Goal: Task Accomplishment & Management: Use online tool/utility

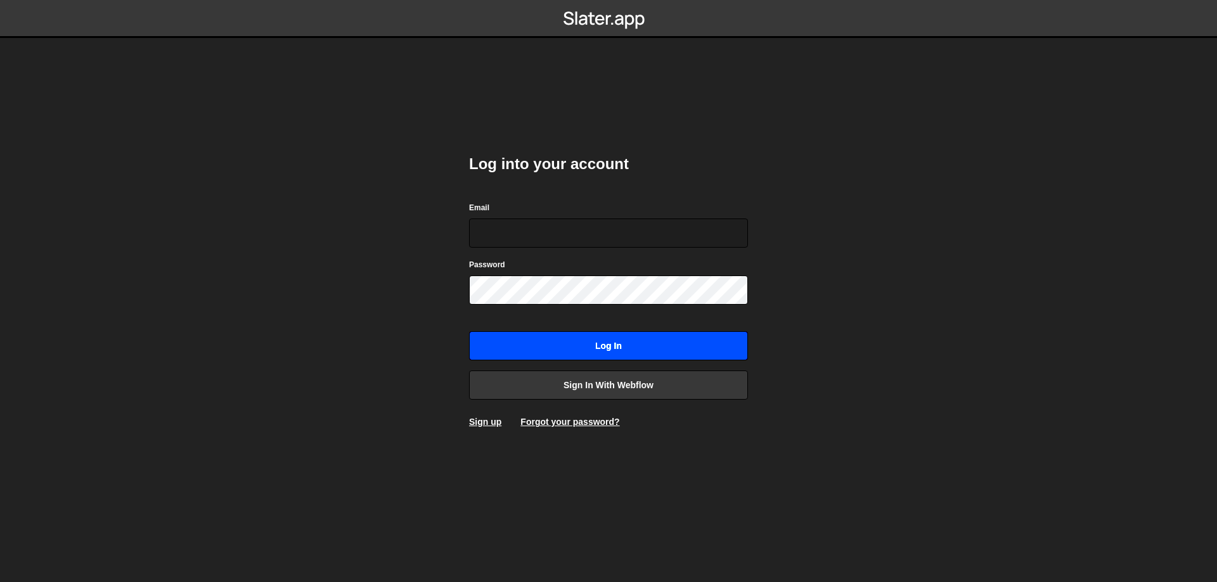
type input "somszekely@gmail.com"
click at [633, 352] on input "Log in" at bounding box center [608, 345] width 279 height 29
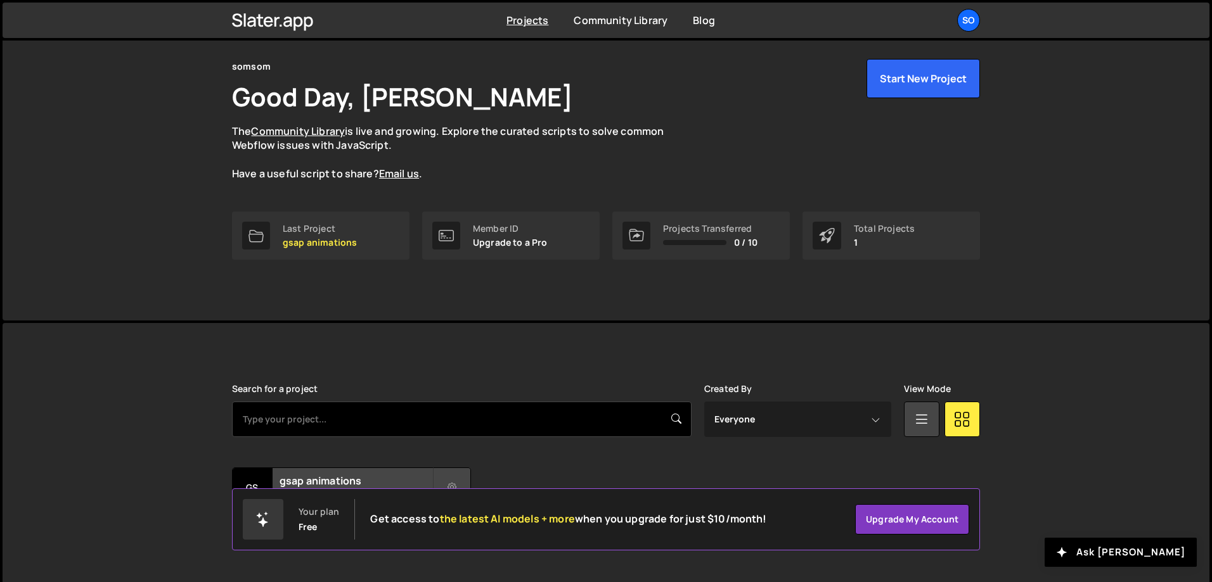
scroll to position [70, 0]
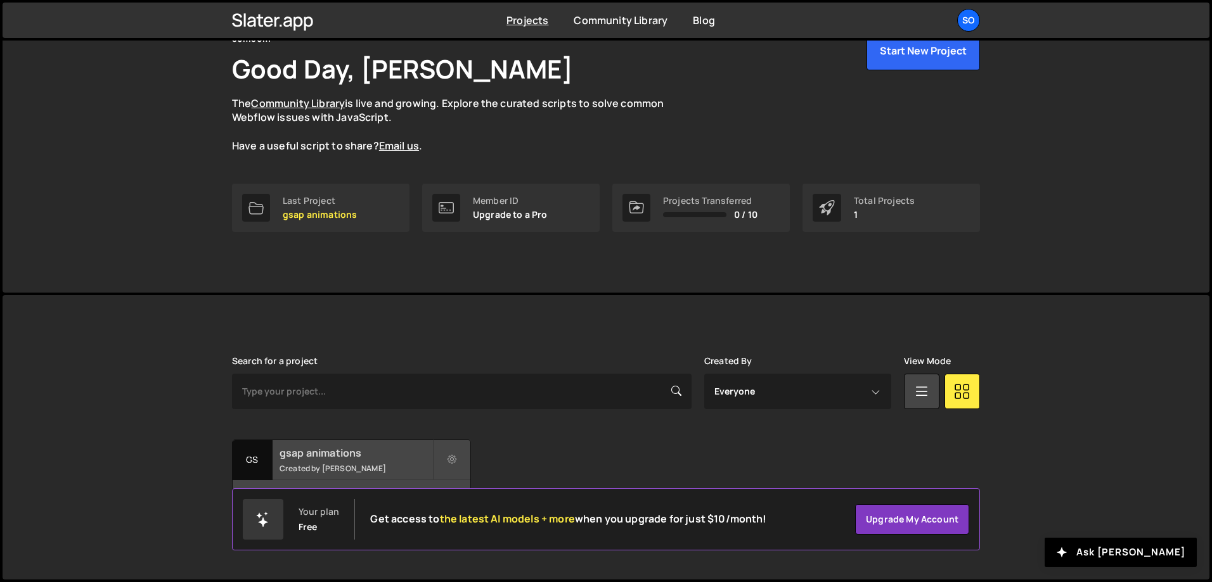
click at [309, 458] on h2 "gsap animations" at bounding box center [355, 453] width 153 height 14
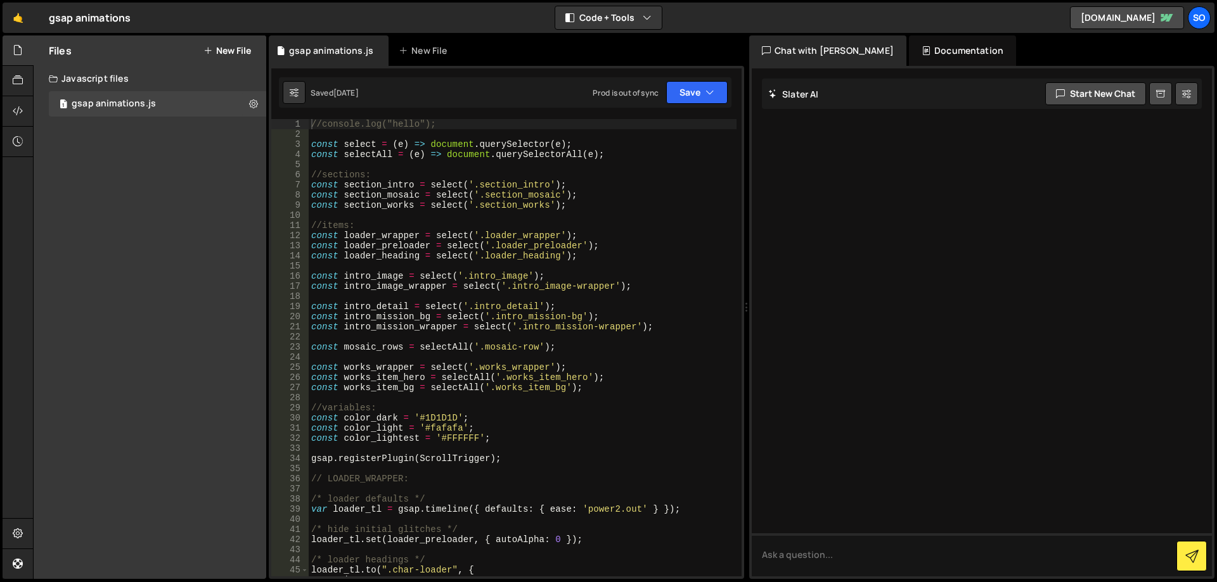
type textarea "const color_lightest = '#FFFFFF';"
click at [509, 437] on div "//console.log("hello"); const select = ( e ) => document . querySelector ( e ) …" at bounding box center [523, 358] width 428 height 478
click at [622, 394] on div "//console.log("hello"); const select = ( e ) => document . querySelector ( e ) …" at bounding box center [523, 358] width 428 height 478
click at [622, 387] on div "//console.log("hello"); const select = ( e ) => document . querySelector ( e ) …" at bounding box center [523, 358] width 428 height 478
type textarea "const works_item_bg = selectAll('.works_item_bg');"
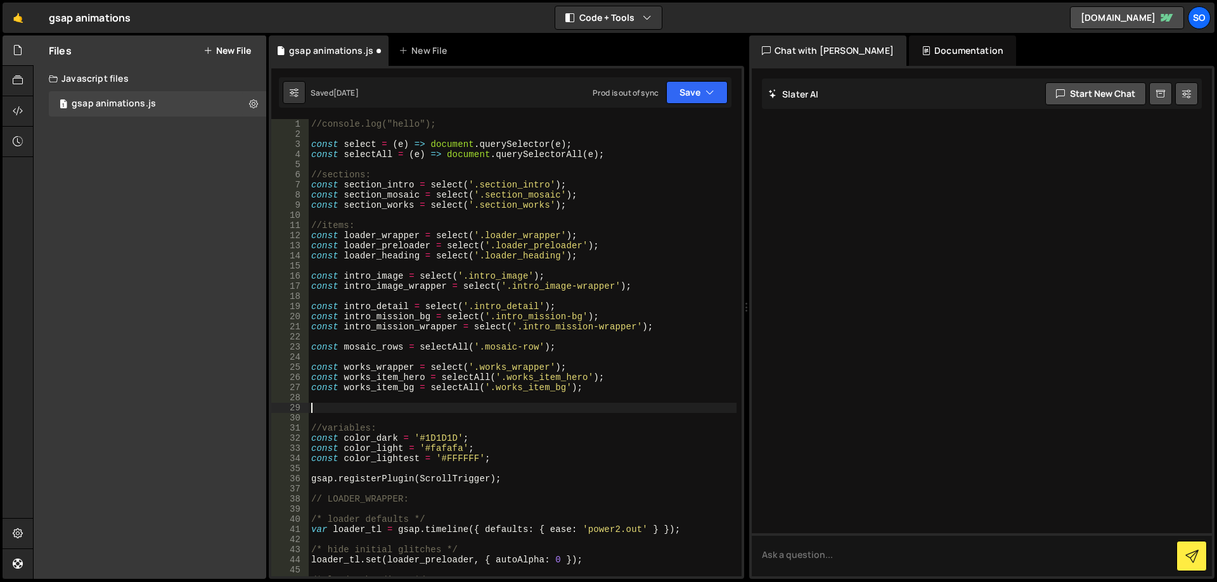
paste textarea "const contact_card_right = select('.is-right')"
type textarea "const contact_card_right = select('.is-right');"
click at [605, 415] on div "//console.log("hello"); const select = ( e ) => document . querySelector ( e ) …" at bounding box center [523, 358] width 428 height 478
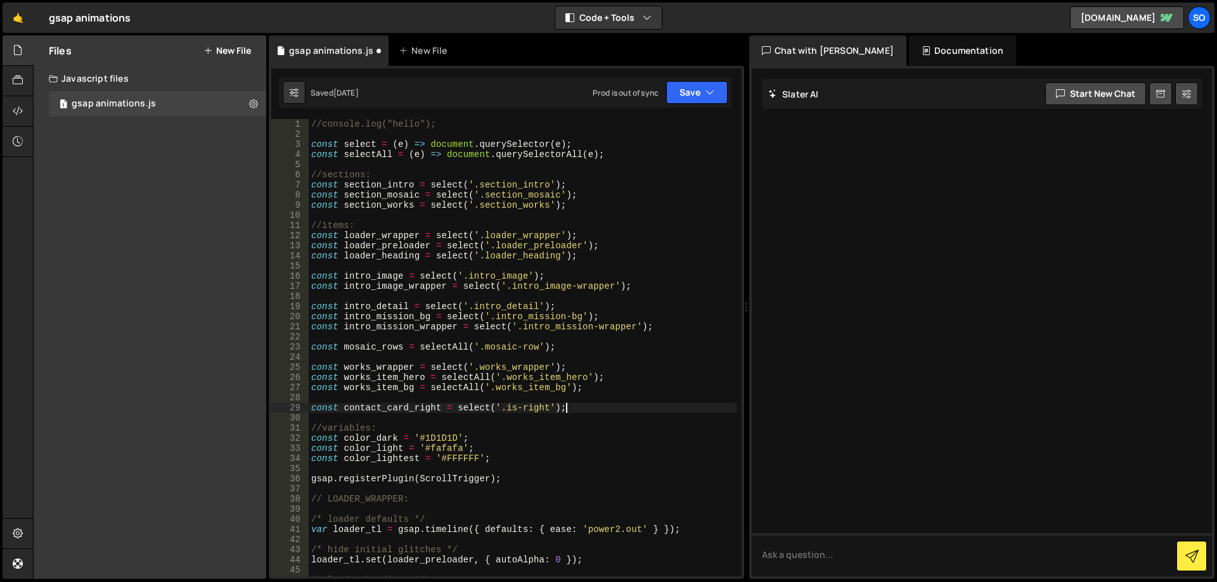
click at [605, 411] on div "//console.log("hello"); const select = ( e ) => document . querySelector ( e ) …" at bounding box center [523, 358] width 428 height 478
type textarea "const contact_card_right = select('.is-right');"
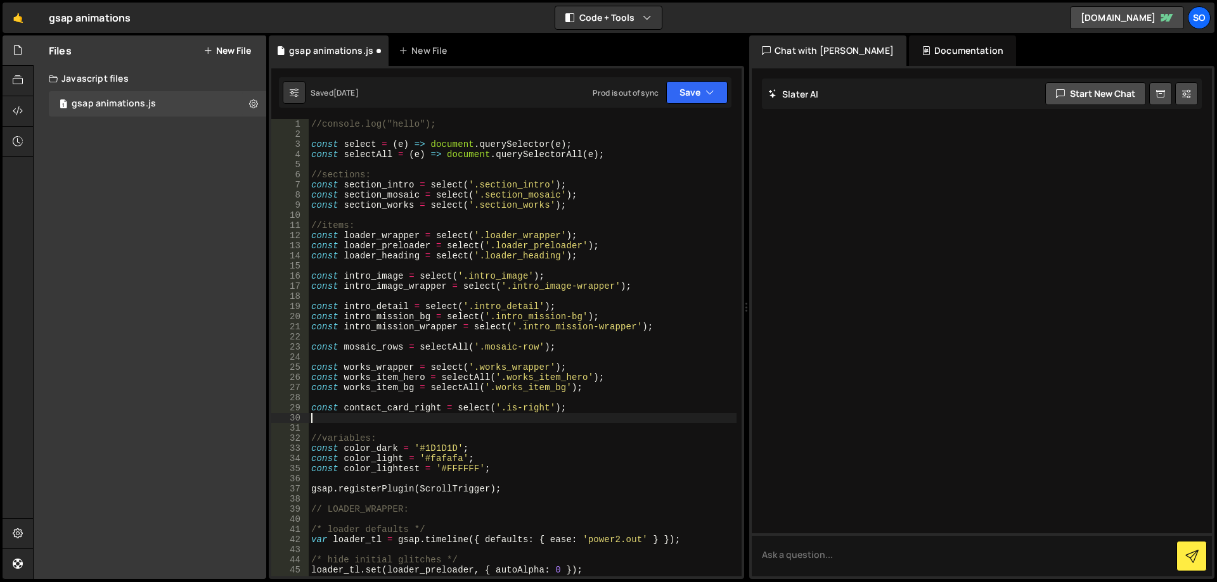
paste textarea "const contact_email = select('.contact_email')"
click at [586, 421] on div "//console.log("hello"); const select = ( e ) => document . querySelector ( e ) …" at bounding box center [523, 358] width 428 height 478
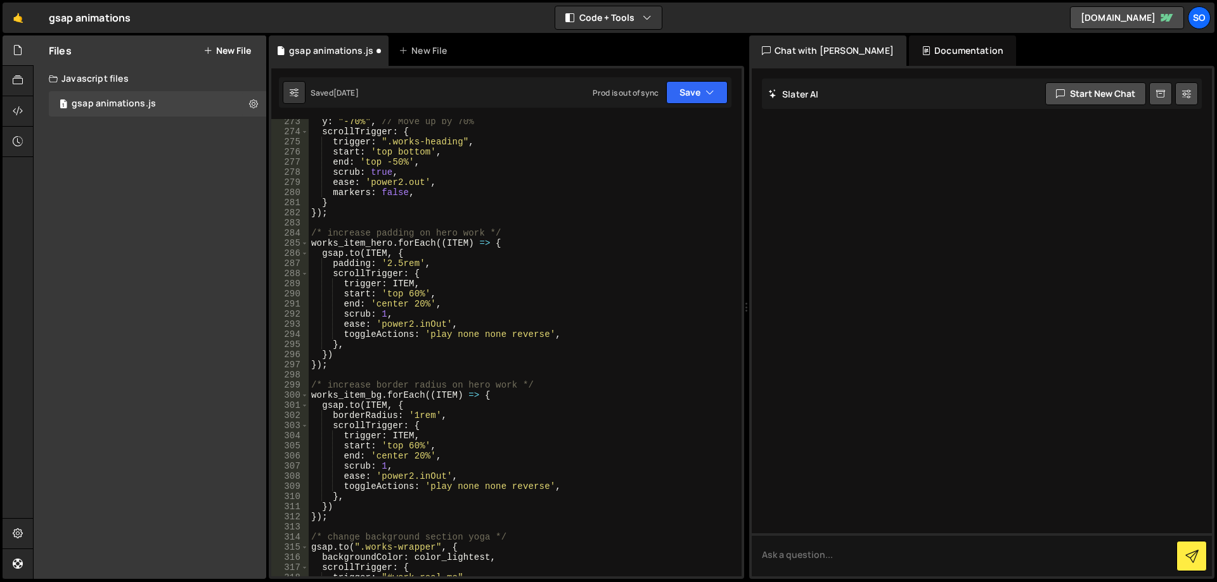
scroll to position [3156, 0]
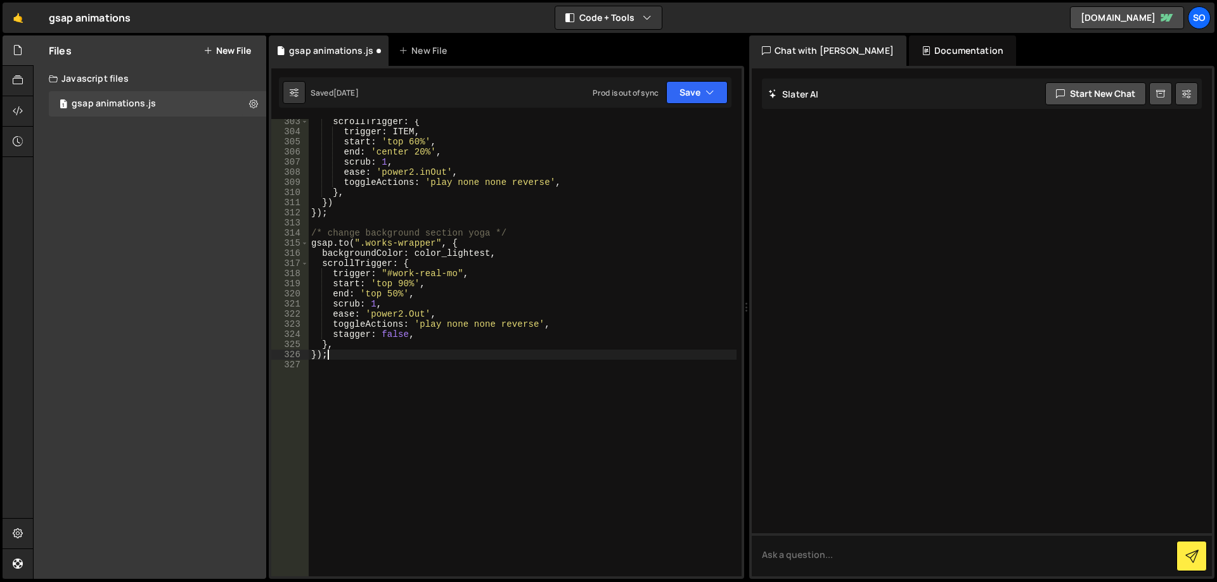
click at [388, 355] on div "scrollTrigger : { trigger : ITEM , start : 'top 60%' , end : 'center 20%' , scr…" at bounding box center [523, 356] width 428 height 478
type textarea "});"
paste textarea "})"
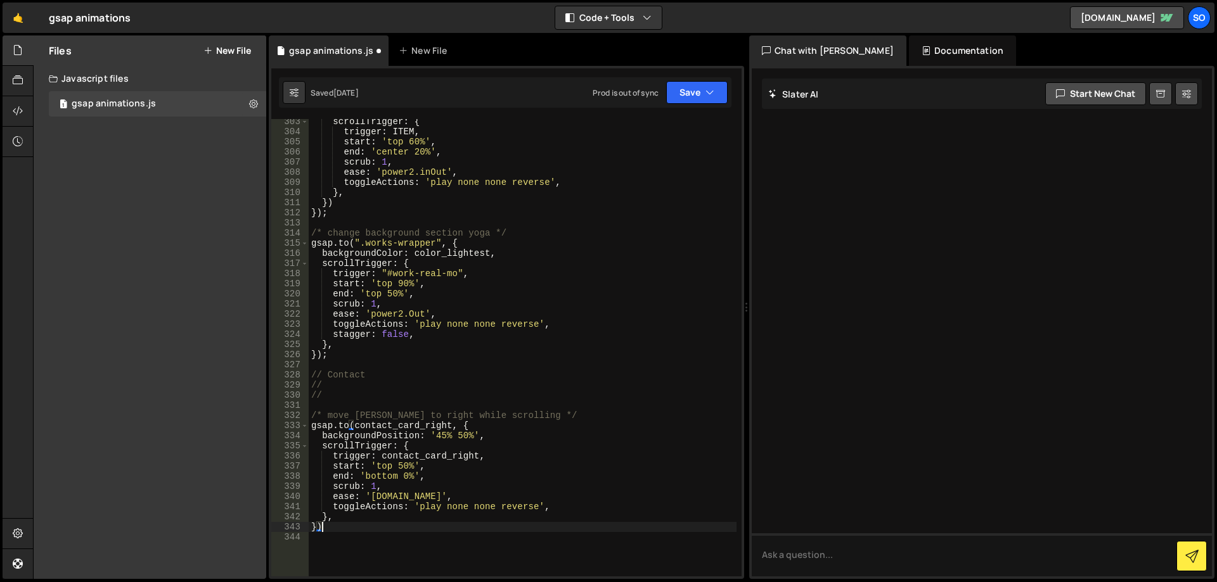
click at [339, 395] on div "scrollTrigger : { trigger : ITEM , start : 'top 60%' , end : 'center 20%' , scr…" at bounding box center [523, 356] width 428 height 478
type textarea "/"
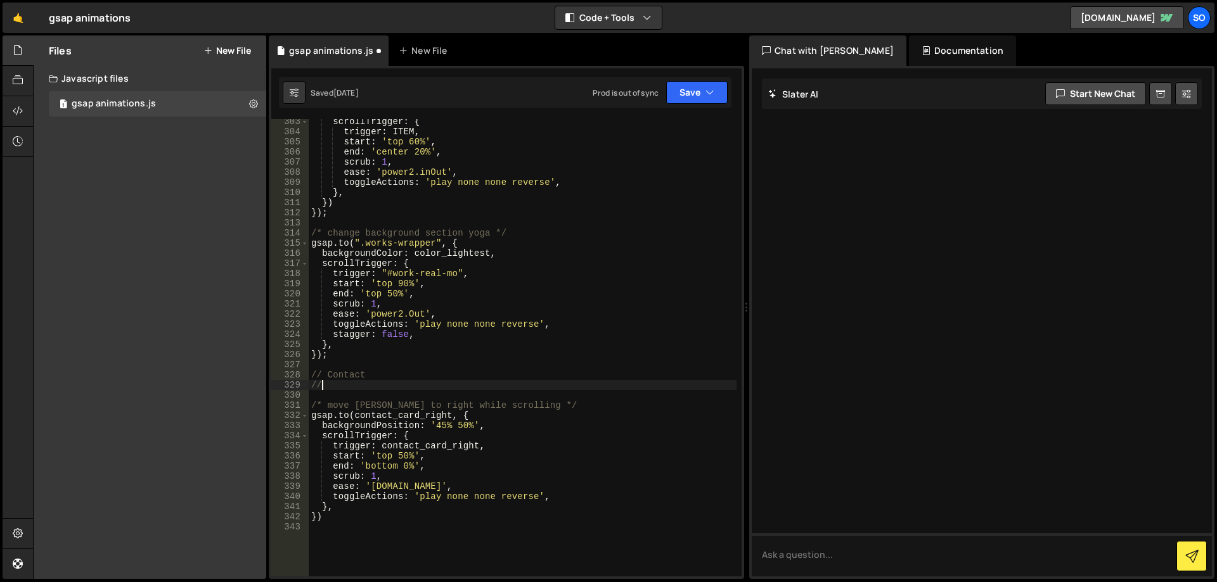
type textarea "/"
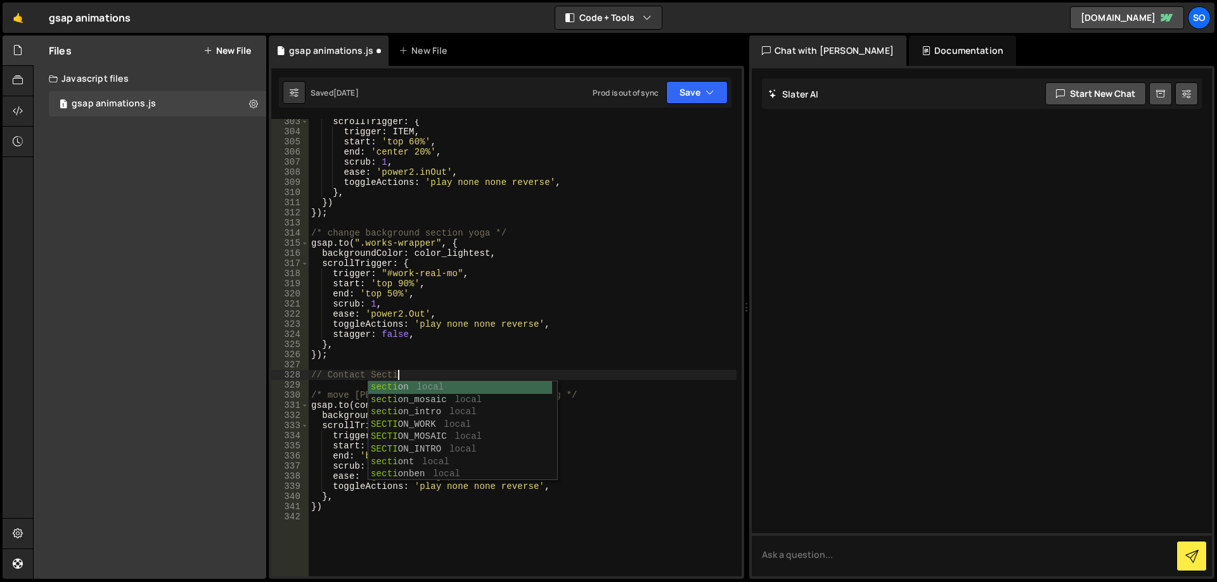
scroll to position [0, 6]
click at [482, 357] on div "scrollTrigger : { trigger : ITEM , start : 'top 60%' , end : 'center 20%' , scr…" at bounding box center [523, 356] width 428 height 478
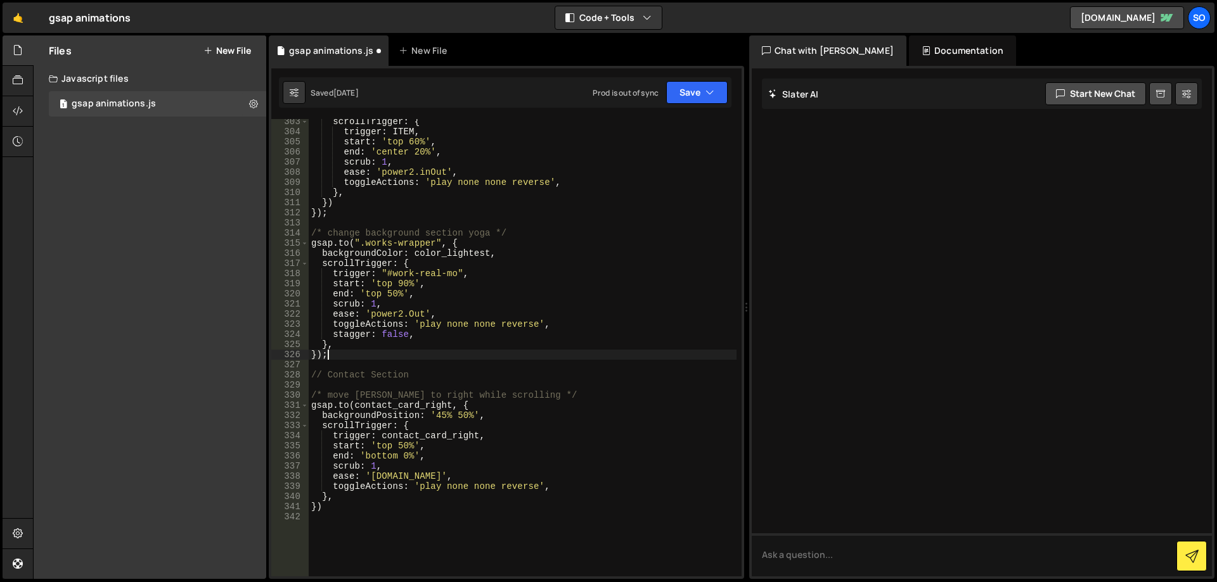
click at [510, 411] on div "scrollTrigger : { trigger : ITEM , start : 'top 60%' , end : 'center 20%' , scr…" at bounding box center [523, 356] width 428 height 478
click at [513, 404] on div "scrollTrigger : { trigger : ITEM , start : 'top 60%' , end : 'center 20%' , scr…" at bounding box center [523, 356] width 428 height 478
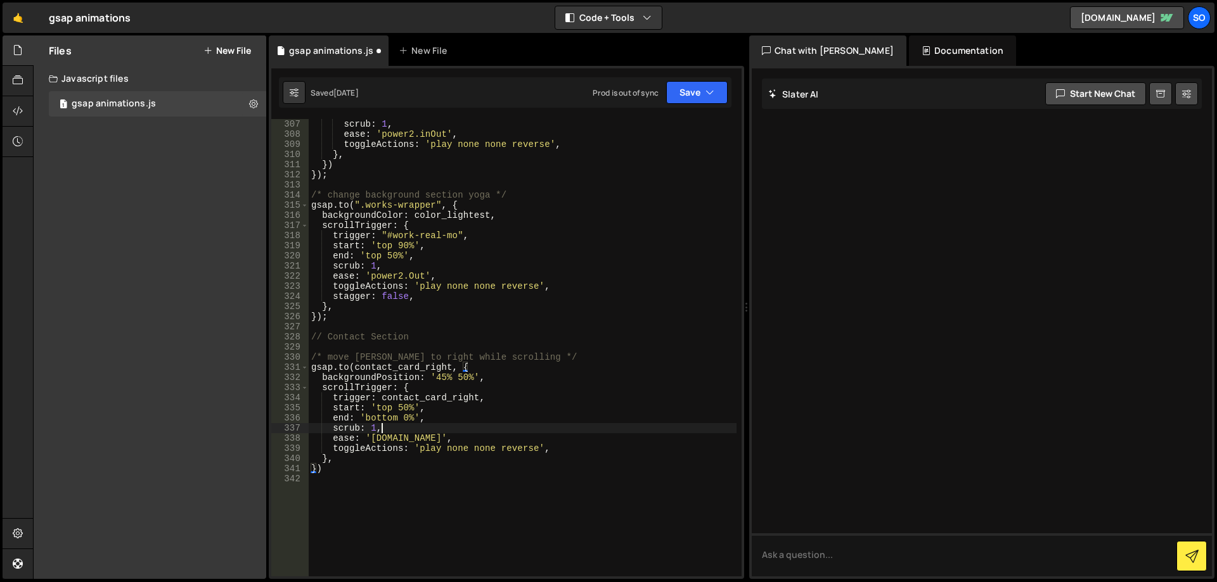
click at [470, 429] on div "scrub : 1 , ease : 'power2.inOut' , toggleActions : 'play none none reverse' , …" at bounding box center [523, 358] width 428 height 478
click at [503, 398] on div "scrub : 1 , ease : 'power2.inOut' , toggleActions : 'play none none reverse' , …" at bounding box center [523, 358] width 428 height 478
click at [506, 373] on div "scrub : 1 , ease : 'power2.inOut' , toggleActions : 'play none none reverse' , …" at bounding box center [523, 358] width 428 height 478
click at [530, 368] on div "scrub : 1 , ease : 'power2.inOut' , toggleActions : 'play none none reverse' , …" at bounding box center [523, 358] width 428 height 478
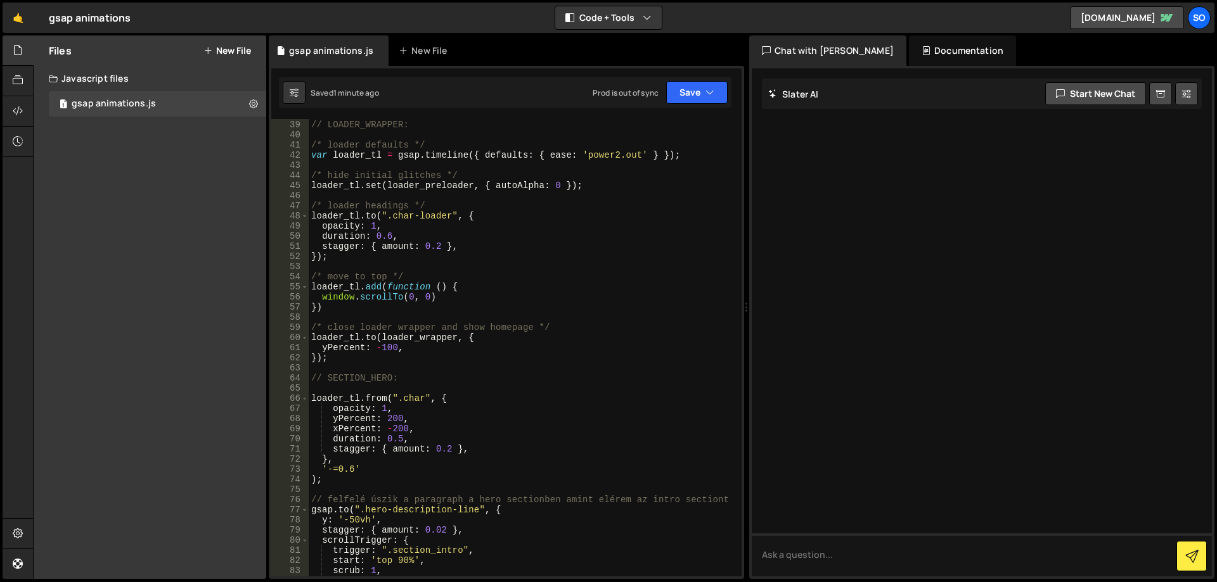
scroll to position [0, 0]
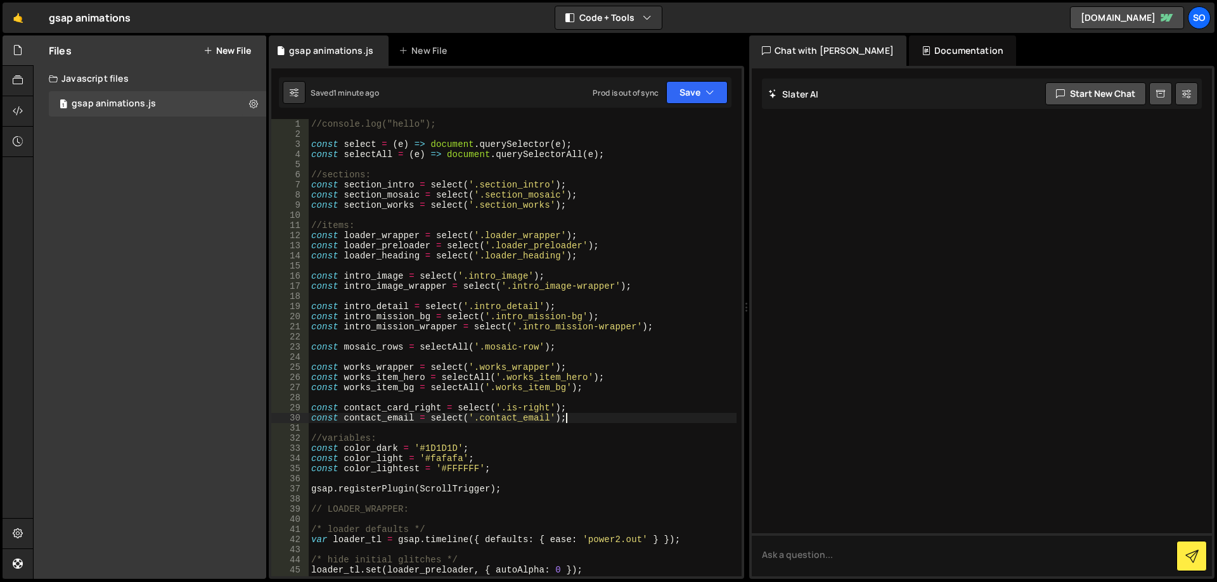
click at [579, 419] on div "//console.log("hello"); const select = ( e ) => document . querySelector ( e ) …" at bounding box center [523, 358] width 428 height 478
click at [583, 405] on div "//console.log("hello"); const select = ( e ) => document . querySelector ( e ) …" at bounding box center [523, 358] width 428 height 478
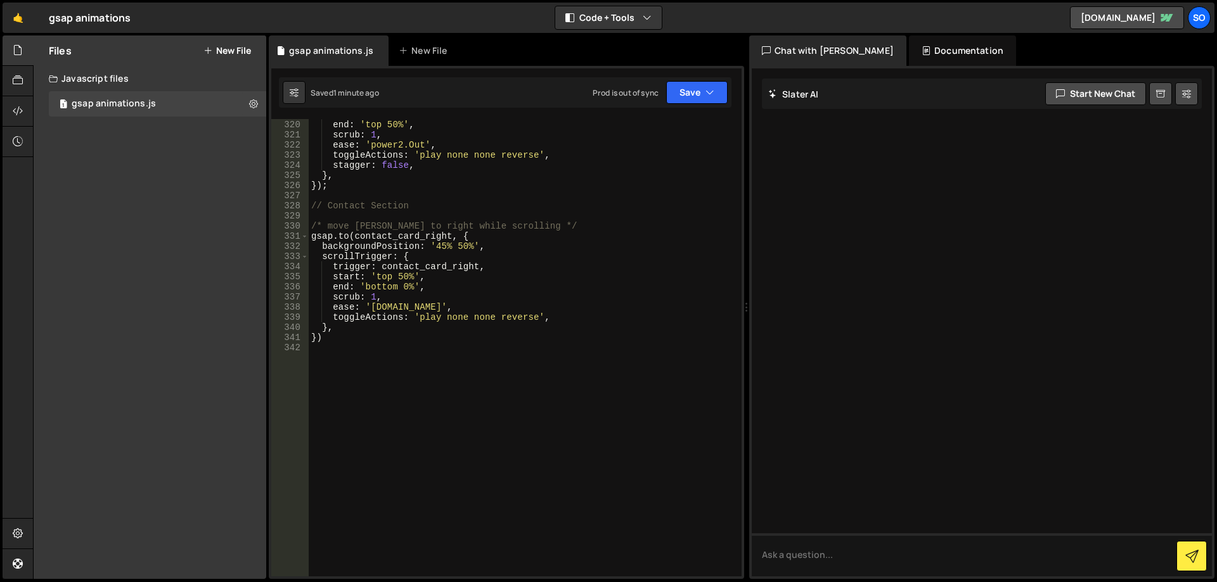
scroll to position [3211, 0]
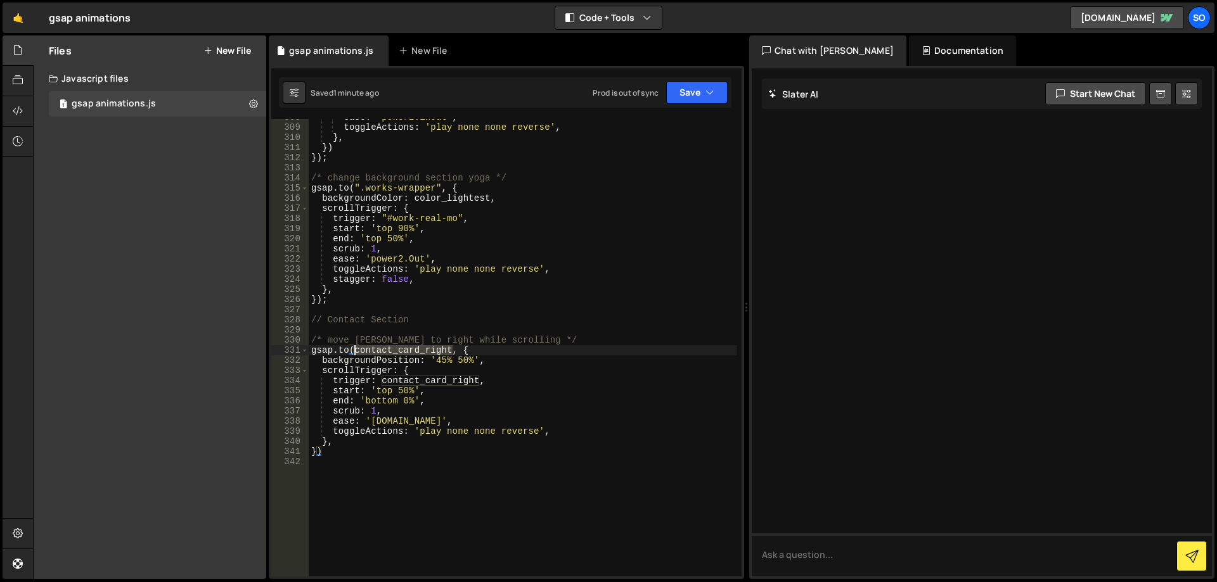
drag, startPoint x: 452, startPoint y: 349, endPoint x: 356, endPoint y: 354, distance: 96.5
click at [356, 354] on div "ease : 'power2.inOut' , toggleActions : 'play none none reverse' , } , }) }) ; …" at bounding box center [523, 351] width 428 height 478
drag, startPoint x: 477, startPoint y: 380, endPoint x: 384, endPoint y: 383, distance: 93.2
click at [384, 383] on div "ease : 'power2.inOut' , toggleActions : 'play none none reverse' , } , }) }) ; …" at bounding box center [523, 351] width 428 height 478
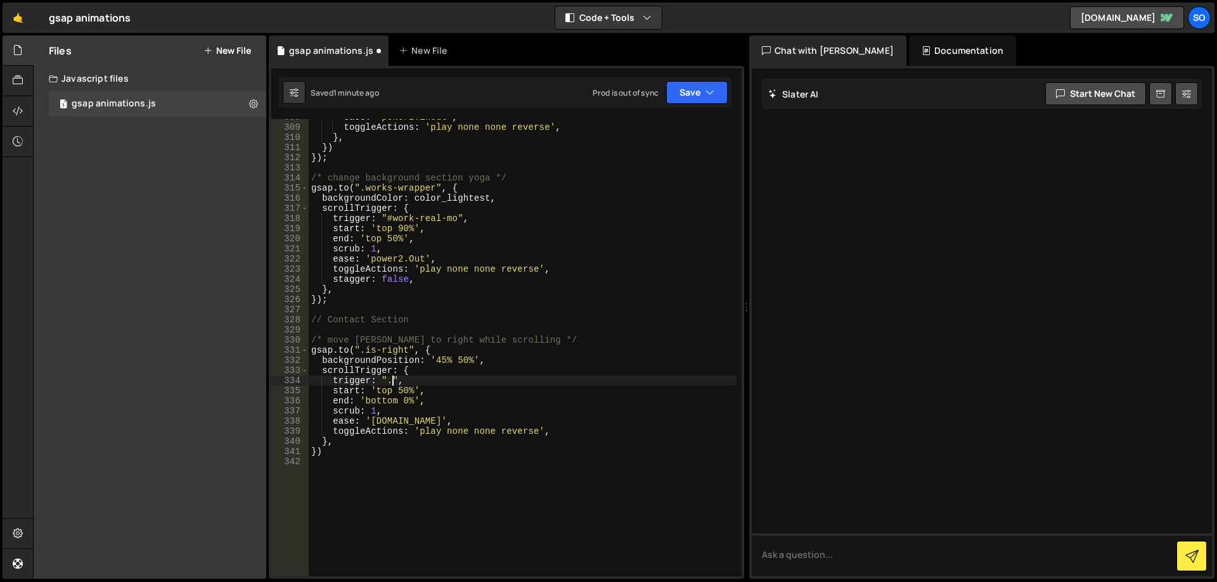
scroll to position [0, 6]
click at [688, 93] on button "Save" at bounding box center [696, 92] width 61 height 23
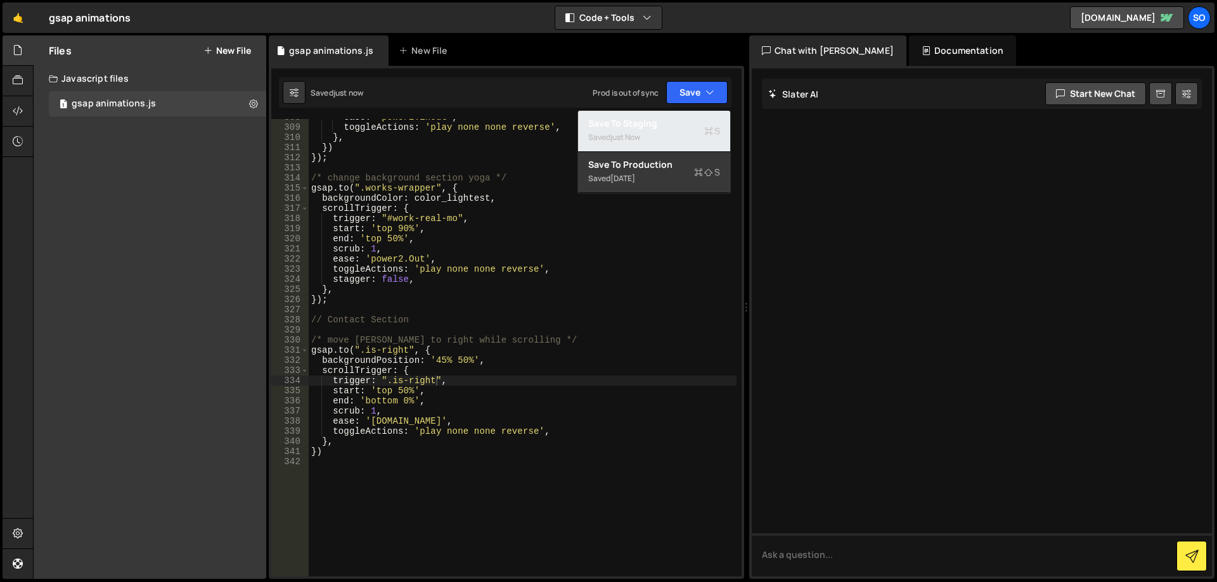
click at [663, 123] on div "Save to Staging S" at bounding box center [654, 123] width 132 height 13
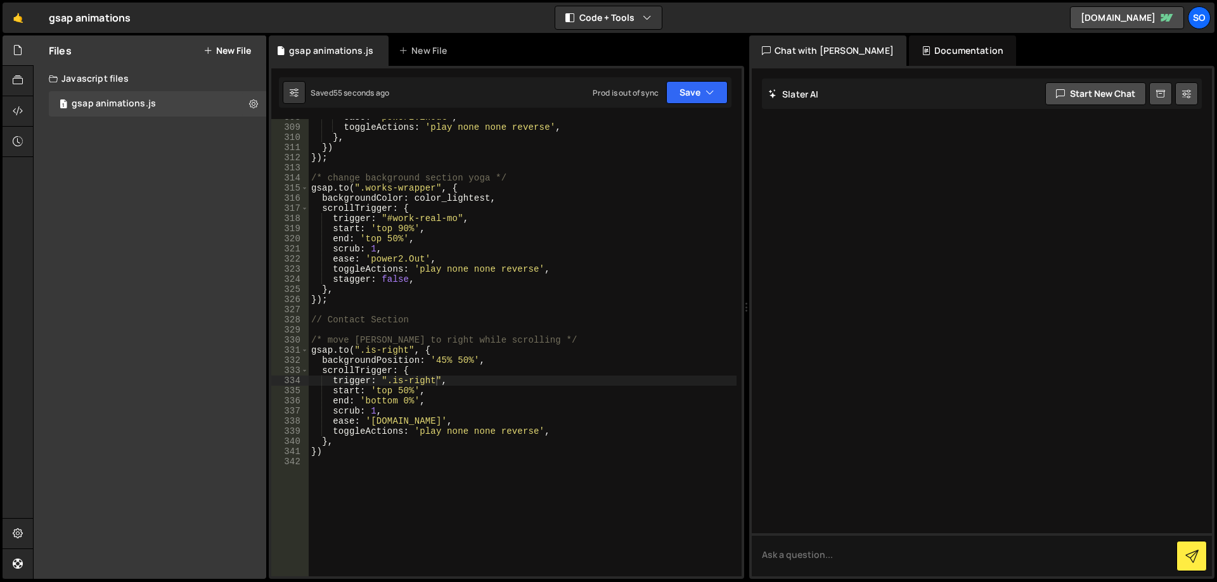
click at [560, 369] on div "ease : 'power2.inOut' , toggleActions : 'play none none reverse' , } , }) }) ; …" at bounding box center [523, 351] width 428 height 478
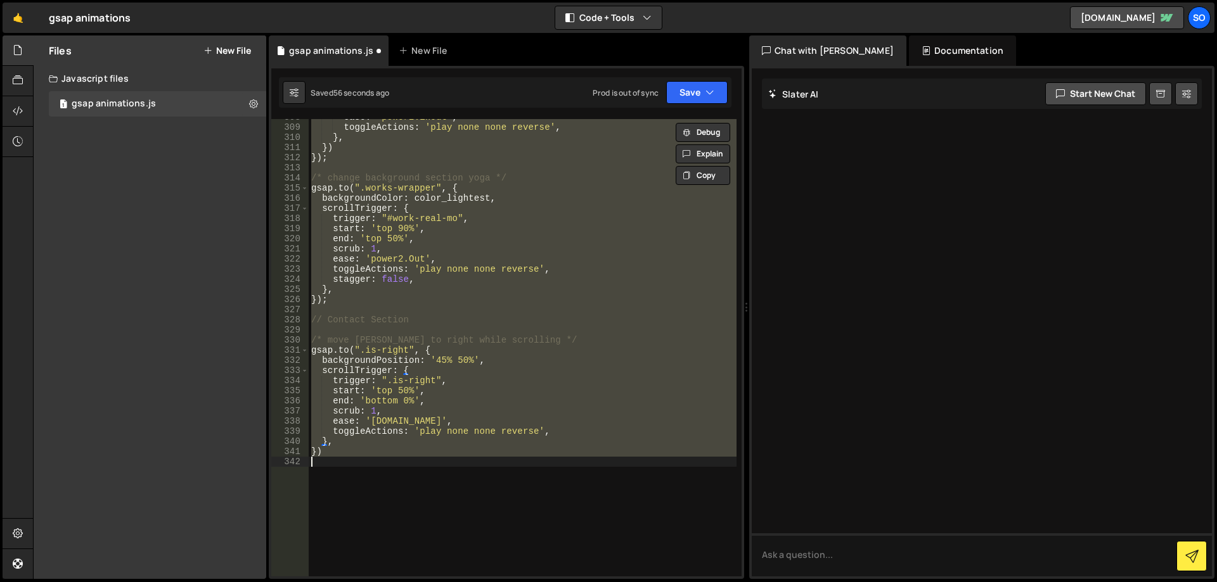
scroll to position [0, 0]
click at [579, 374] on div "ease : 'power2.inOut' , toggleActions : 'play none none reverse' , } , }) }) ; …" at bounding box center [523, 348] width 428 height 458
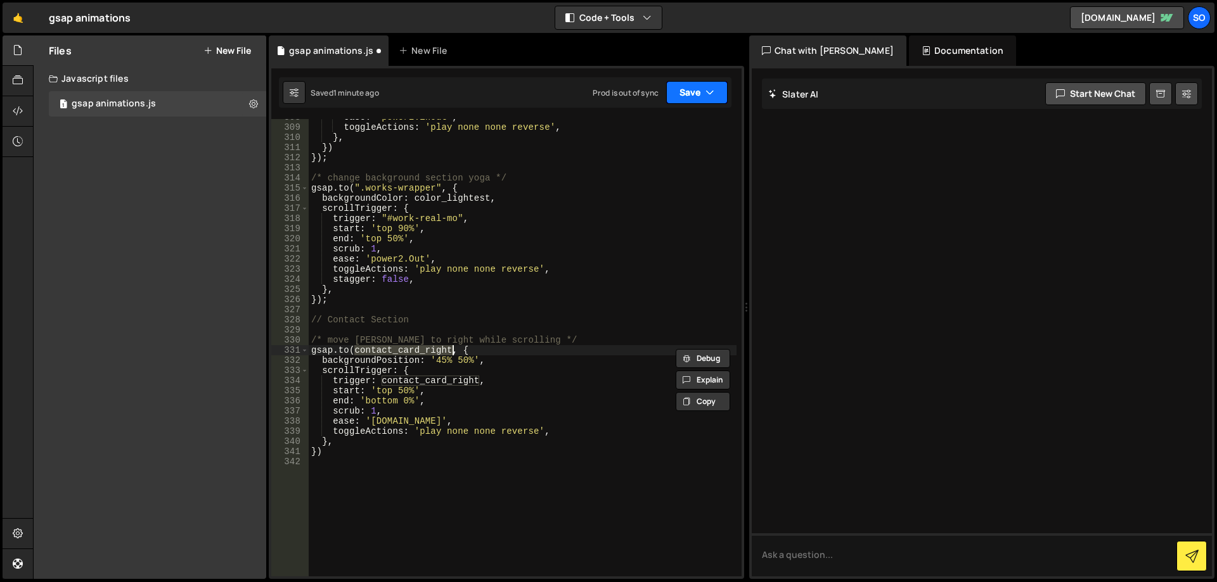
click at [683, 94] on button "Save" at bounding box center [696, 92] width 61 height 23
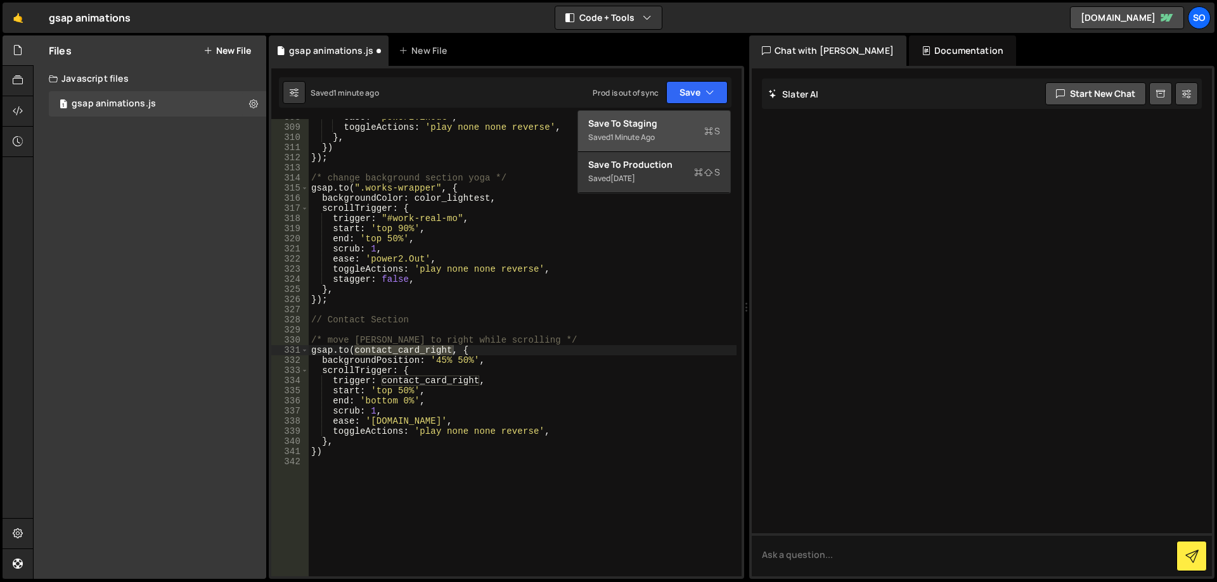
click at [712, 127] on icon at bounding box center [708, 131] width 9 height 13
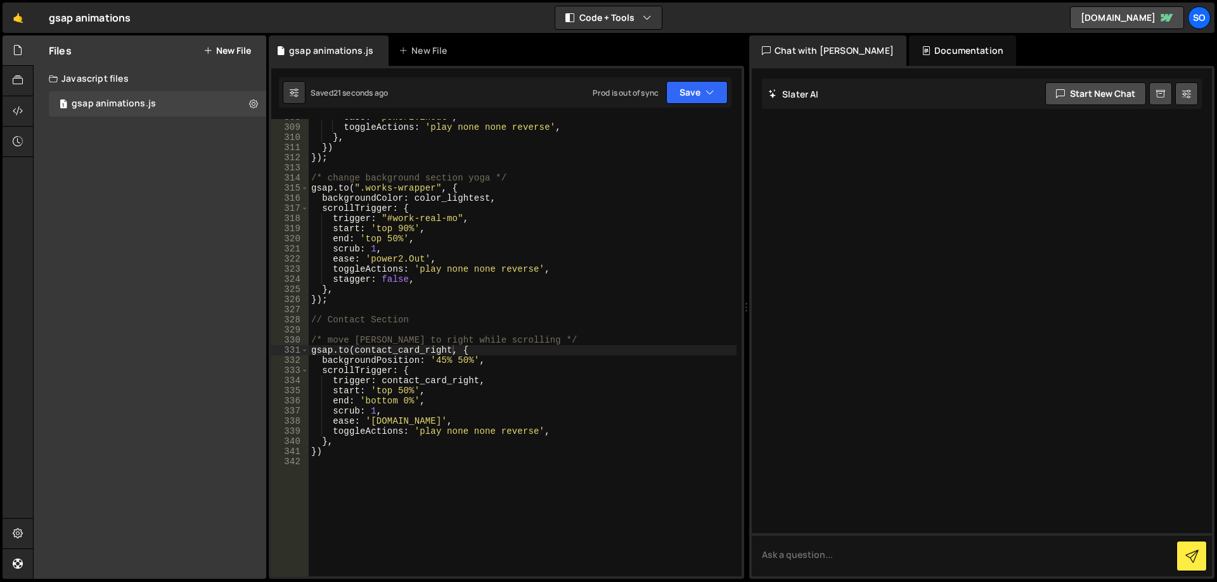
click at [345, 454] on div "ease : 'power2.inOut' , toggleActions : 'play none none reverse' , } , }) }) ; …" at bounding box center [523, 351] width 428 height 478
type textarea "});"
click at [377, 303] on div "ease : 'power2.inOut' , toggleActions : 'play none none reverse' , } , }) }) ; …" at bounding box center [523, 351] width 428 height 478
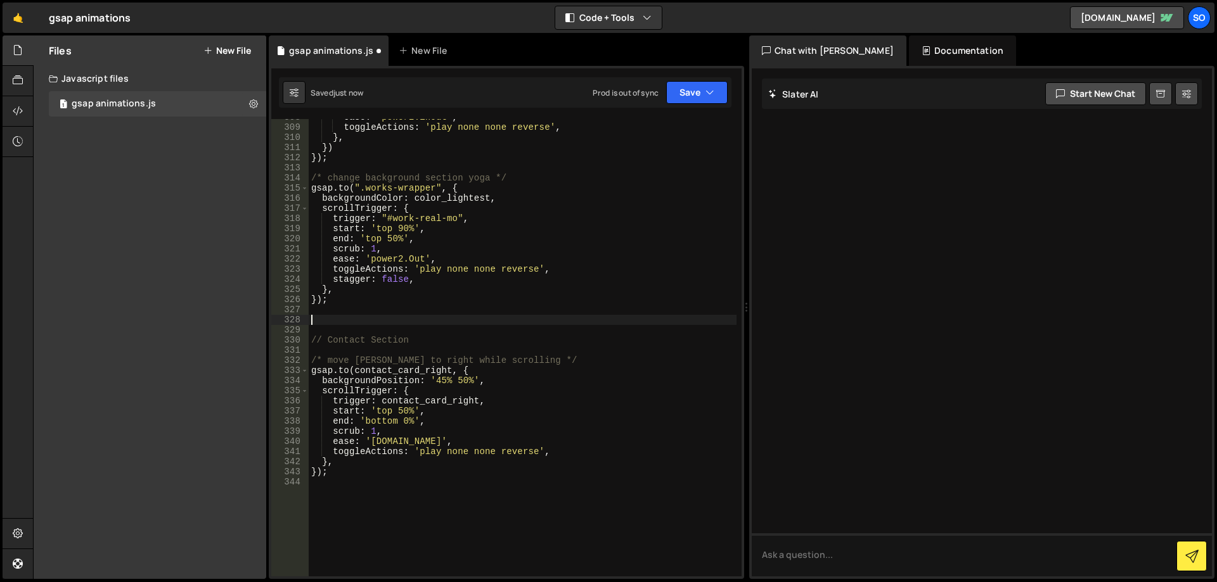
paste textarea "})"
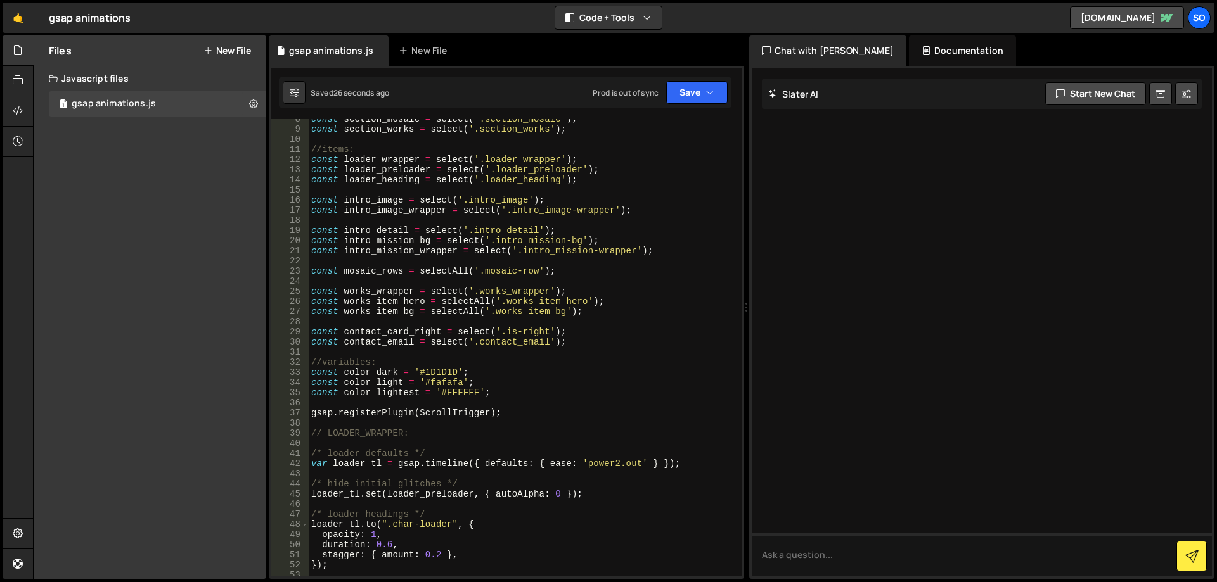
scroll to position [76, 0]
click at [607, 311] on div "const section_mosaic = select ( '.section_mosaic' ) ; const section_works = sel…" at bounding box center [523, 353] width 428 height 478
type textarea "const works_item_bg = selectAll('.works_item_bg');"
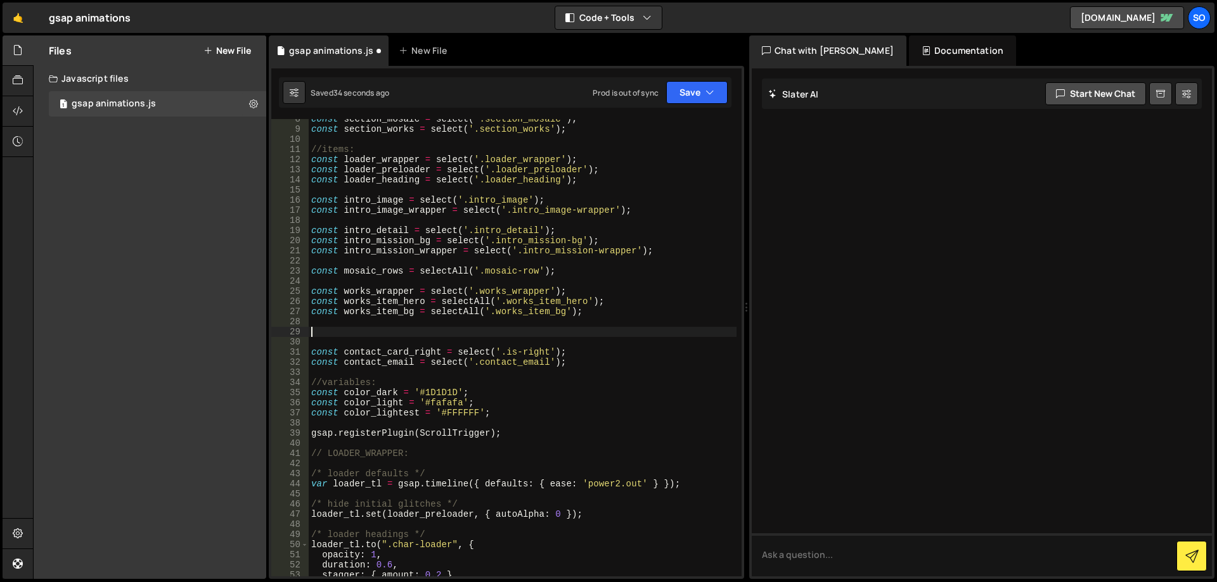
paste textarea "services_intro-pic"
drag, startPoint x: 432, startPoint y: 330, endPoint x: 309, endPoint y: 330, distance: 122.9
click at [309, 330] on div "const section_mosaic = select ( '.section_mosaic' ) ; const section_works = sel…" at bounding box center [523, 353] width 428 height 478
paste textarea "const services_intro_dao = select('.services_intro-dao')"
drag, startPoint x: 441, startPoint y: 331, endPoint x: 346, endPoint y: 334, distance: 95.1
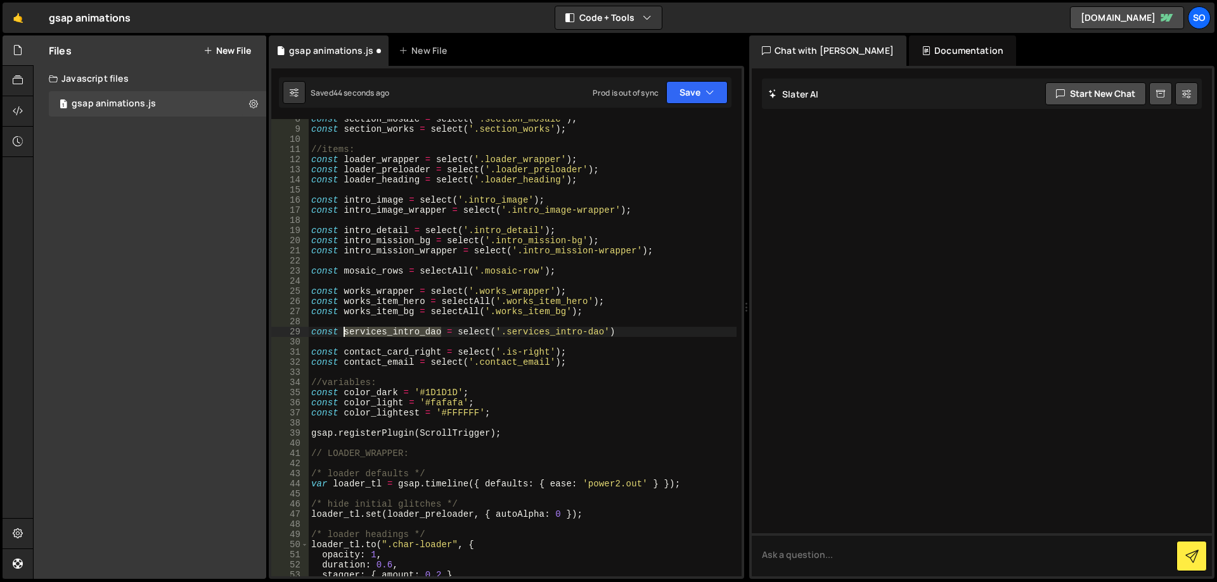
click at [346, 334] on div "const section_mosaic = select ( '.section_mosaic' ) ; const section_works = sel…" at bounding box center [523, 353] width 428 height 478
click at [439, 334] on div "const section_mosaic = select ( '.section_mosaic' ) ; const section_works = sel…" at bounding box center [523, 348] width 428 height 458
click at [606, 331] on div "const section_mosaic = select ( '.section_mosaic' ) ; const section_works = sel…" at bounding box center [523, 353] width 428 height 478
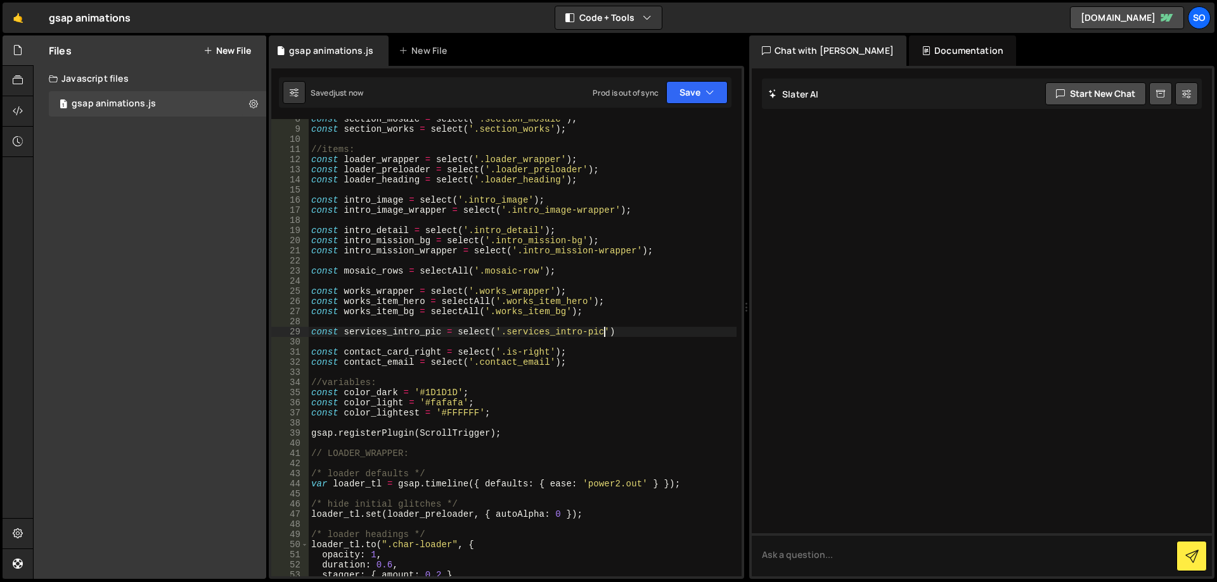
click at [628, 327] on div "const section_mosaic = select ( '.section_mosaic' ) ; const section_works = sel…" at bounding box center [523, 353] width 428 height 478
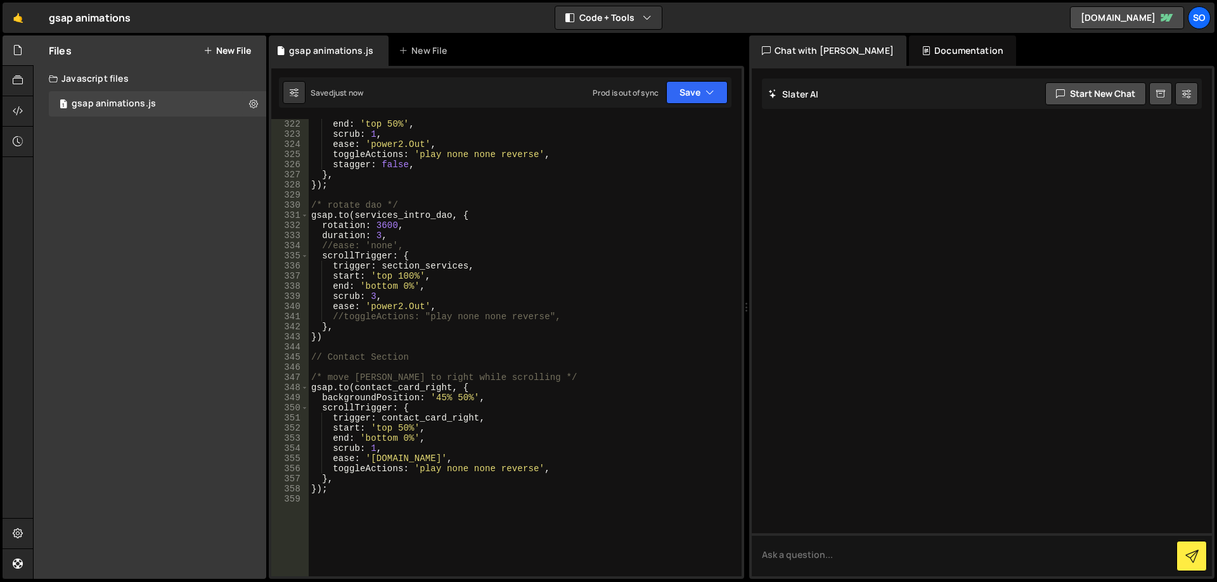
scroll to position [3270, 0]
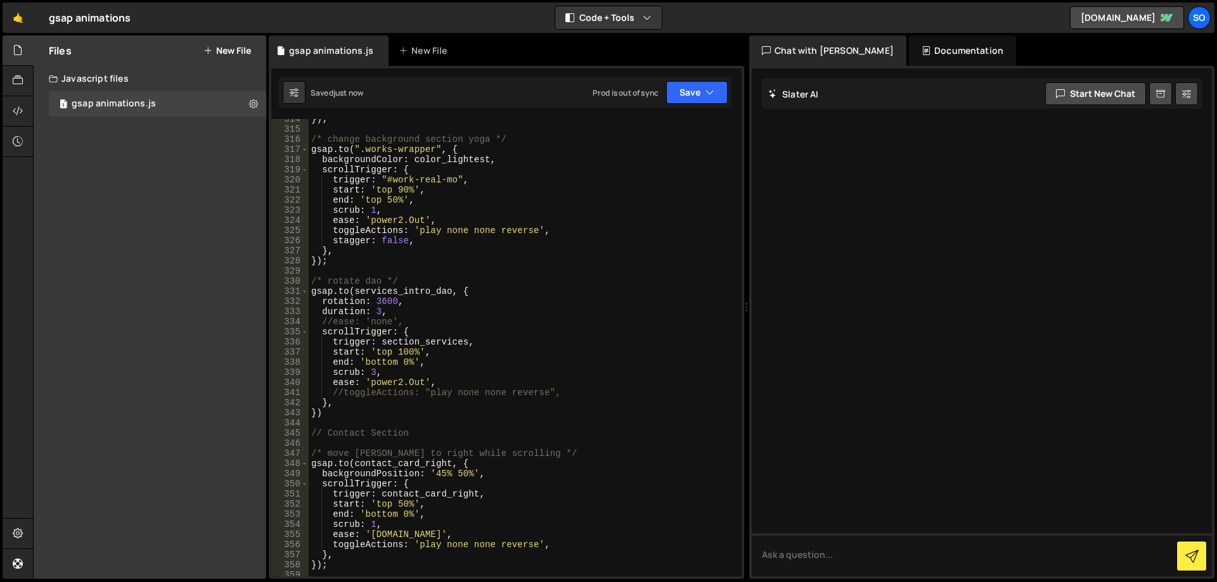
click at [383, 281] on div "}) ; /* change background section yoga */ gsap . to ( ".works-wrapper" , { back…" at bounding box center [523, 353] width 428 height 478
drag, startPoint x: 452, startPoint y: 257, endPoint x: 456, endPoint y: 249, distance: 8.5
click at [453, 256] on div "}) ; /* change background section yoga */ gsap . to ( ".works-wrapper" , { back…" at bounding box center [523, 353] width 428 height 478
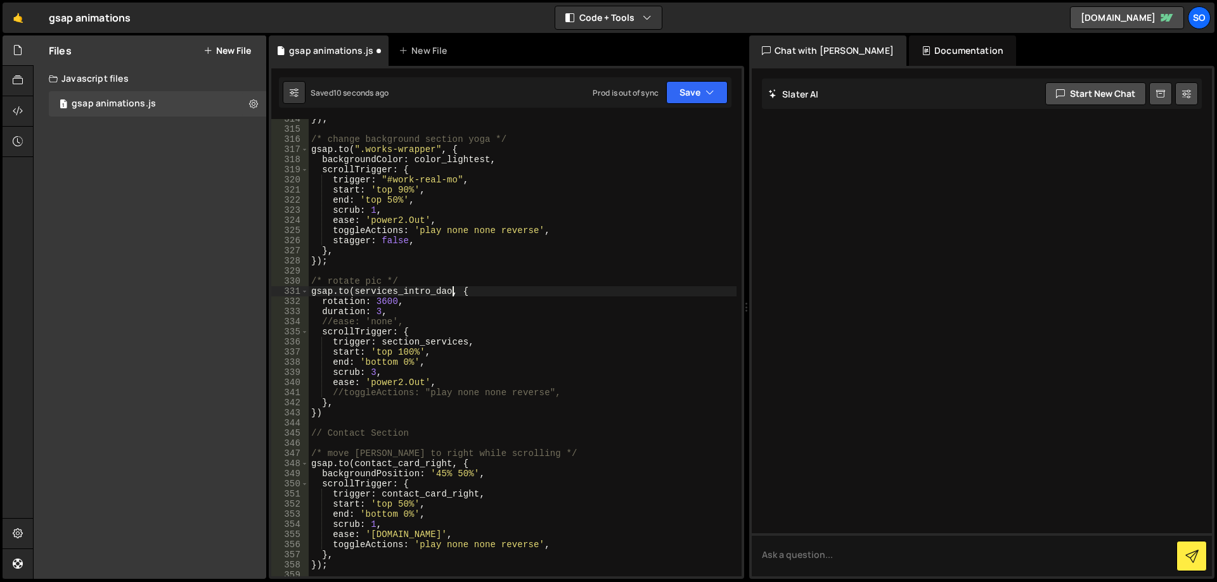
click at [454, 292] on div "}) ; /* change background section yoga */ gsap . to ( ".works-wrapper" , { back…" at bounding box center [523, 353] width 428 height 478
drag, startPoint x: 542, startPoint y: 336, endPoint x: 546, endPoint y: 331, distance: 6.7
click at [545, 333] on div "}) ; /* change background section yoga */ gsap . to ( ".works-wrapper" , { back…" at bounding box center [523, 353] width 428 height 478
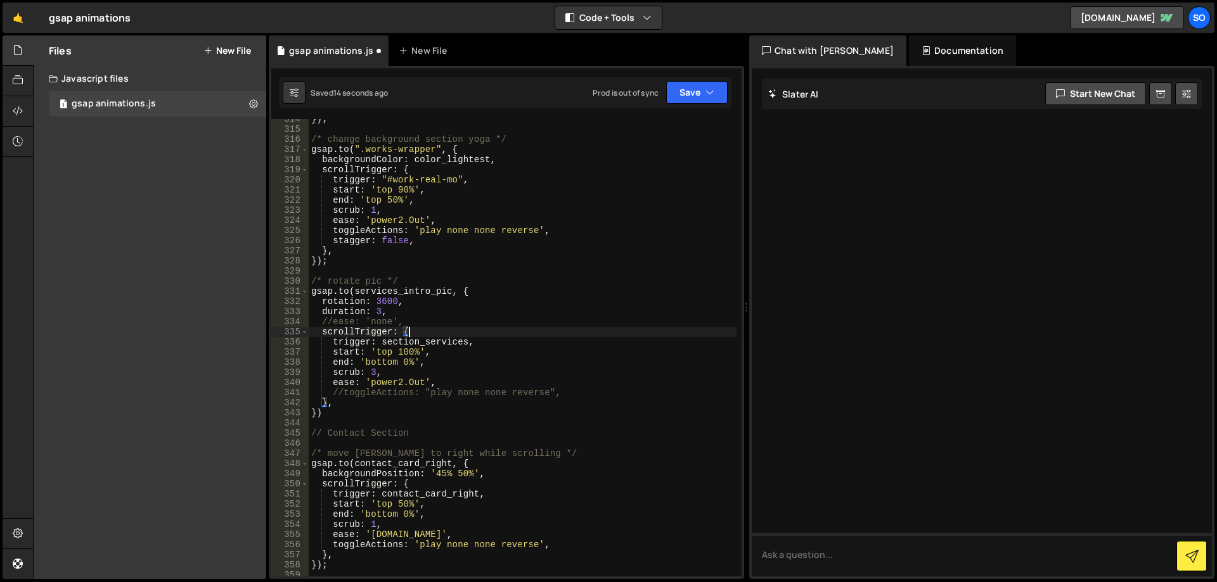
click at [468, 342] on div "}) ; /* change background section yoga */ gsap . to ( ".works-wrapper" , { back…" at bounding box center [523, 353] width 428 height 478
click at [691, 91] on button "Save" at bounding box center [696, 92] width 61 height 23
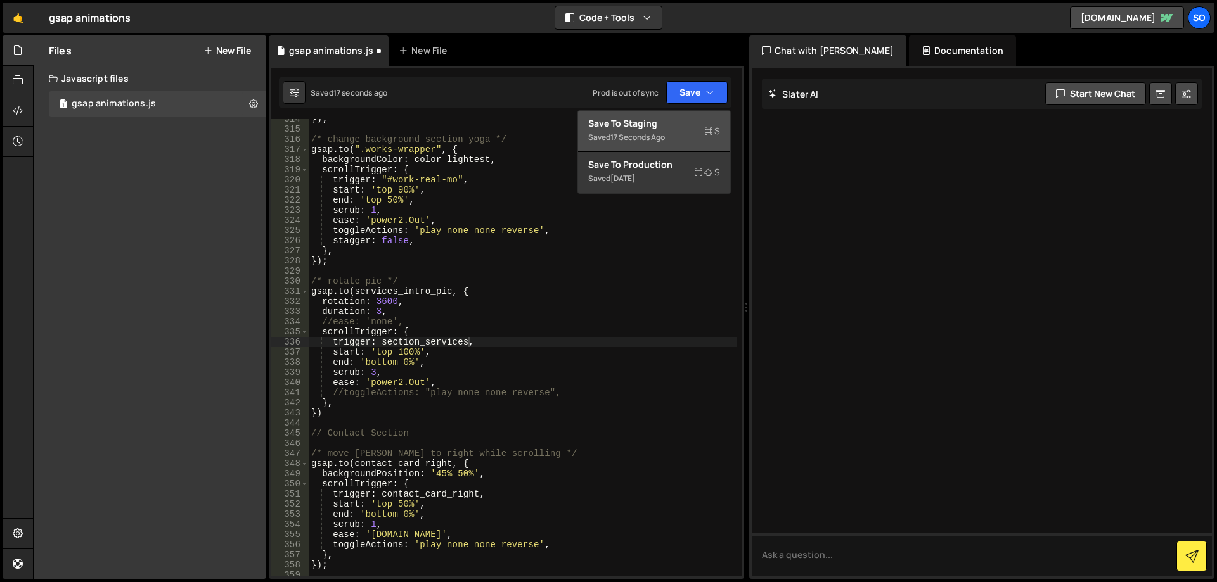
click at [658, 128] on div "Save to Staging S" at bounding box center [654, 123] width 132 height 13
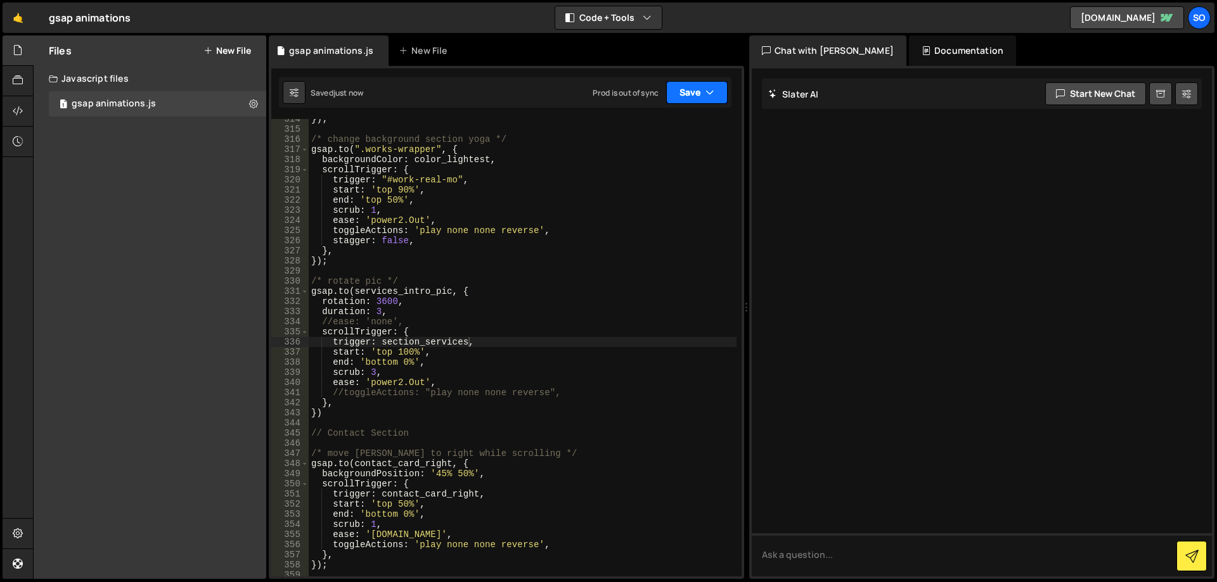
click at [678, 87] on button "Save" at bounding box center [696, 92] width 61 height 23
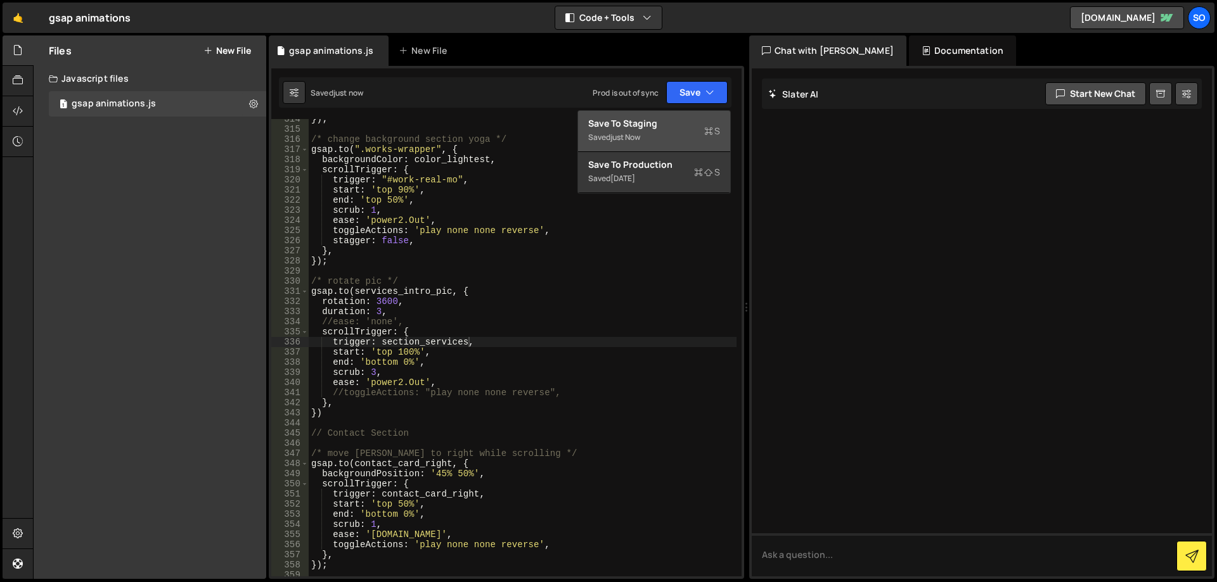
click at [675, 116] on button "Save to Staging S Saved just now" at bounding box center [654, 131] width 152 height 41
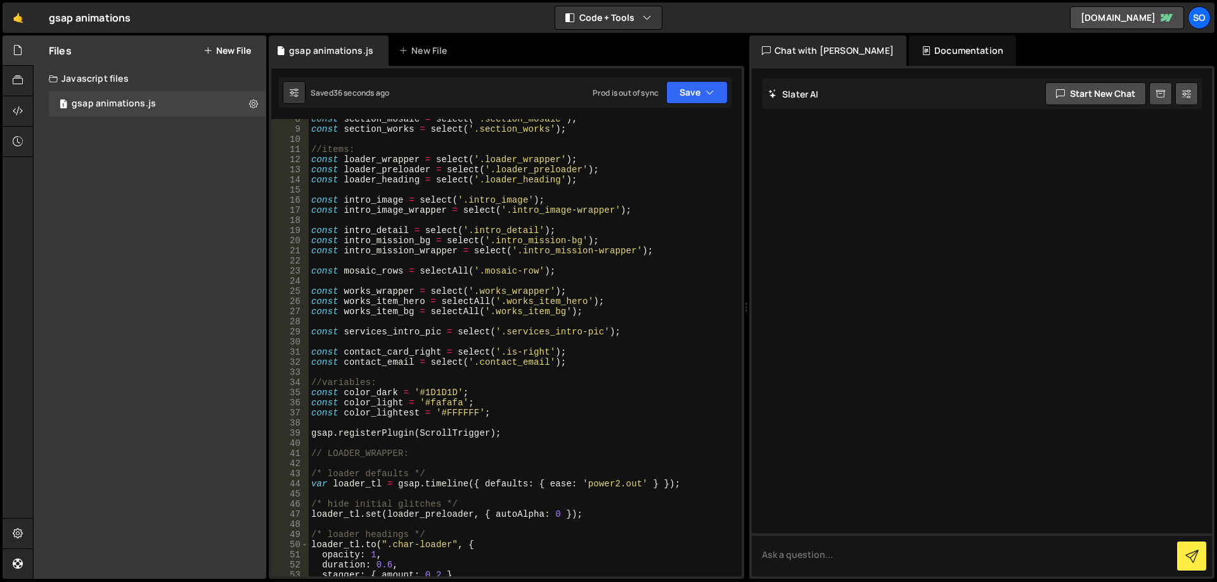
scroll to position [0, 0]
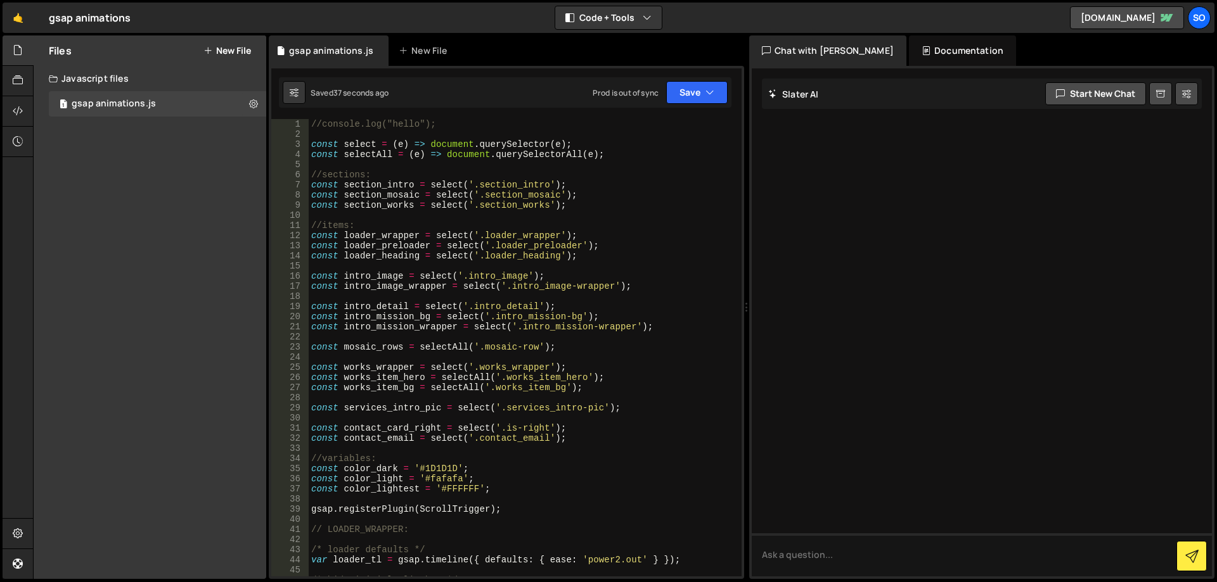
click at [413, 425] on div "//console.log("hello"); const select = ( e ) => document . querySelector ( e ) …" at bounding box center [523, 358] width 428 height 478
click at [424, 408] on div "//console.log("hello"); const select = ( e ) => document . querySelector ( e ) …" at bounding box center [523, 358] width 428 height 478
click at [590, 407] on div "//console.log("hello"); const select = ( e ) => document . querySelector ( e ) …" at bounding box center [523, 358] width 428 height 478
click at [572, 410] on div "//console.log("hello"); const select = ( e ) => document . querySelector ( e ) …" at bounding box center [523, 358] width 428 height 478
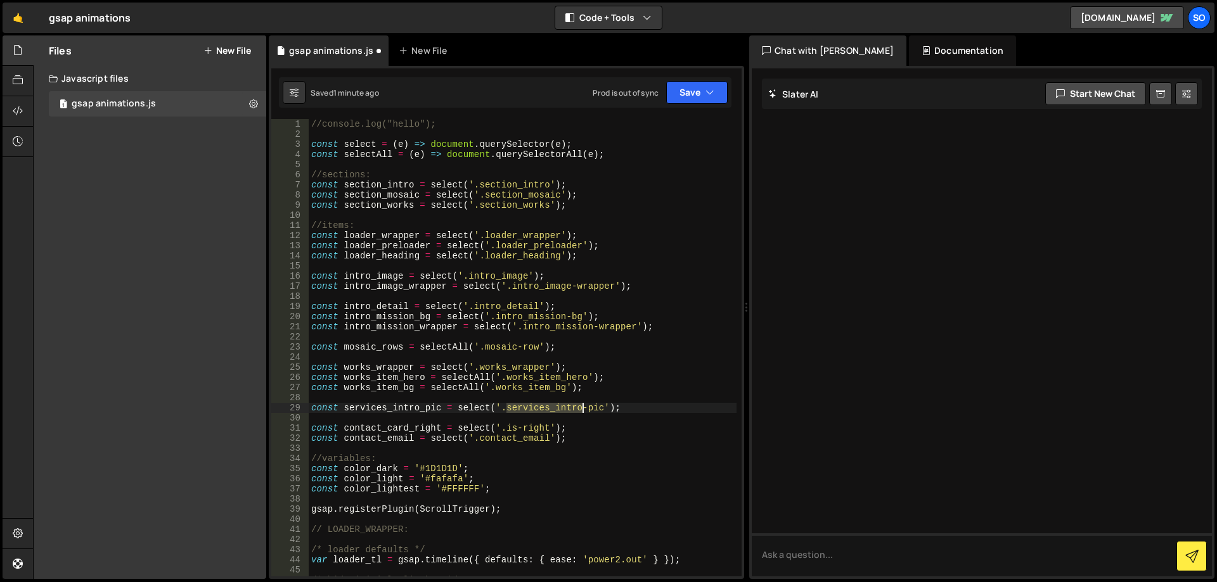
click at [572, 410] on div "//console.log("hello"); const select = ( e ) => document . querySelector ( e ) …" at bounding box center [523, 358] width 428 height 478
click at [572, 409] on div "//console.log("hello"); const select = ( e ) => document . querySelector ( e ) …" at bounding box center [523, 358] width 428 height 478
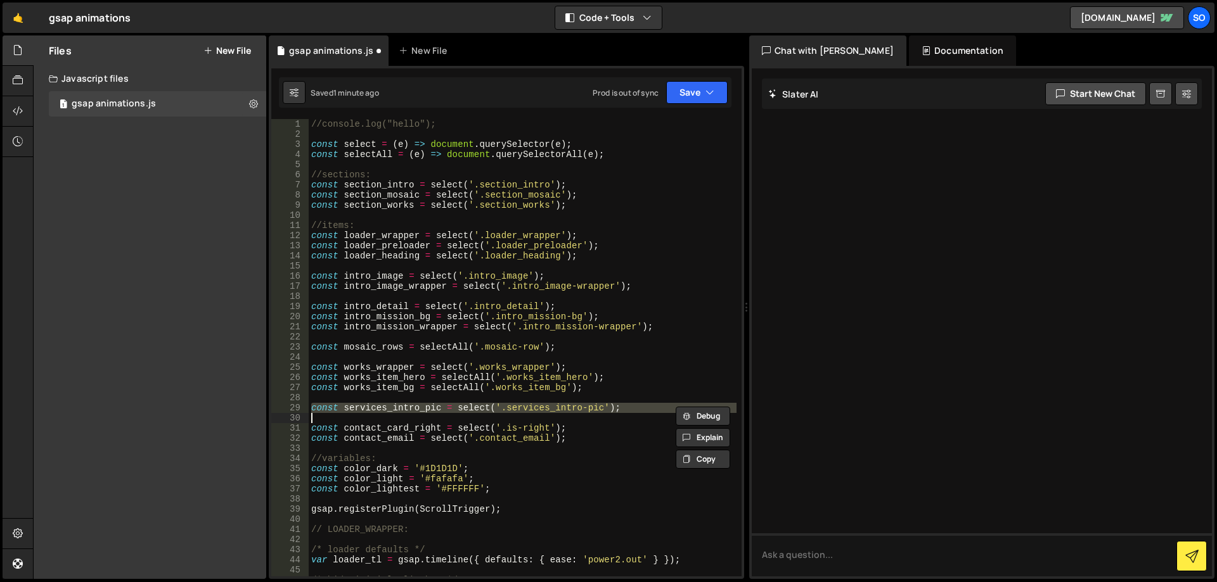
click at [598, 409] on div "//console.log("hello"); const select = ( e ) => document . querySelector ( e ) …" at bounding box center [523, 358] width 428 height 478
drag, startPoint x: 603, startPoint y: 409, endPoint x: 508, endPoint y: 410, distance: 95.1
click at [508, 410] on div "//console.log("hello"); const select = ( e ) => document . querySelector ( e ) …" at bounding box center [523, 358] width 428 height 478
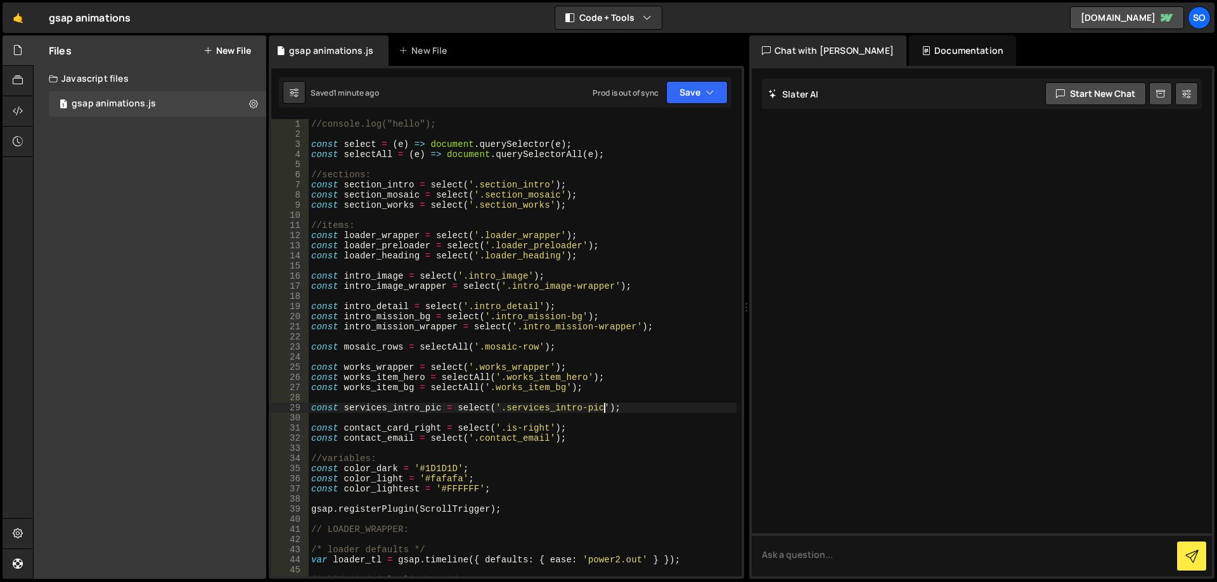
click at [648, 405] on div "//console.log("hello"); const select = ( e ) => document . querySelector ( e ) …" at bounding box center [523, 358] width 428 height 478
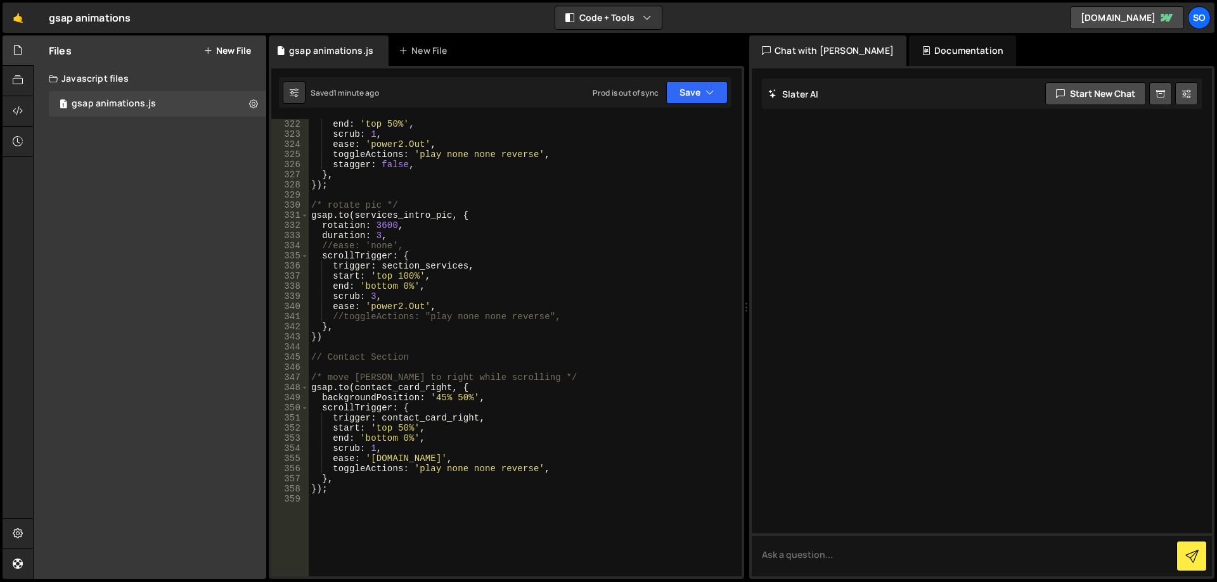
scroll to position [3346, 0]
drag, startPoint x: 452, startPoint y: 217, endPoint x: 356, endPoint y: 216, distance: 96.3
click at [356, 216] on div "end : 'top 50%' , scrub : 1 , ease : 'power2.Out' , toggleActions : 'play none …" at bounding box center [523, 358] width 428 height 478
click at [463, 269] on div "end : 'top 50%' , scrub : 1 , ease : 'power2.Out' , toggleActions : 'play none …" at bounding box center [523, 358] width 428 height 478
drag, startPoint x: 466, startPoint y: 268, endPoint x: 384, endPoint y: 269, distance: 82.4
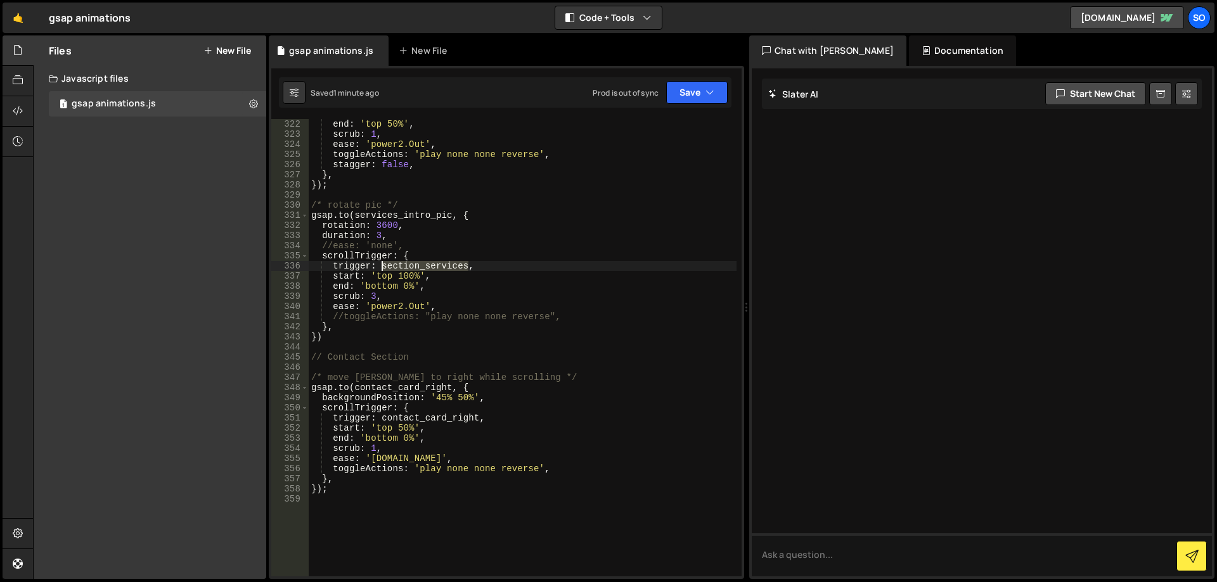
click at [384, 269] on div "end : 'top 50%' , scrub : 1 , ease : 'power2.Out' , toggleActions : 'play none …" at bounding box center [523, 358] width 428 height 478
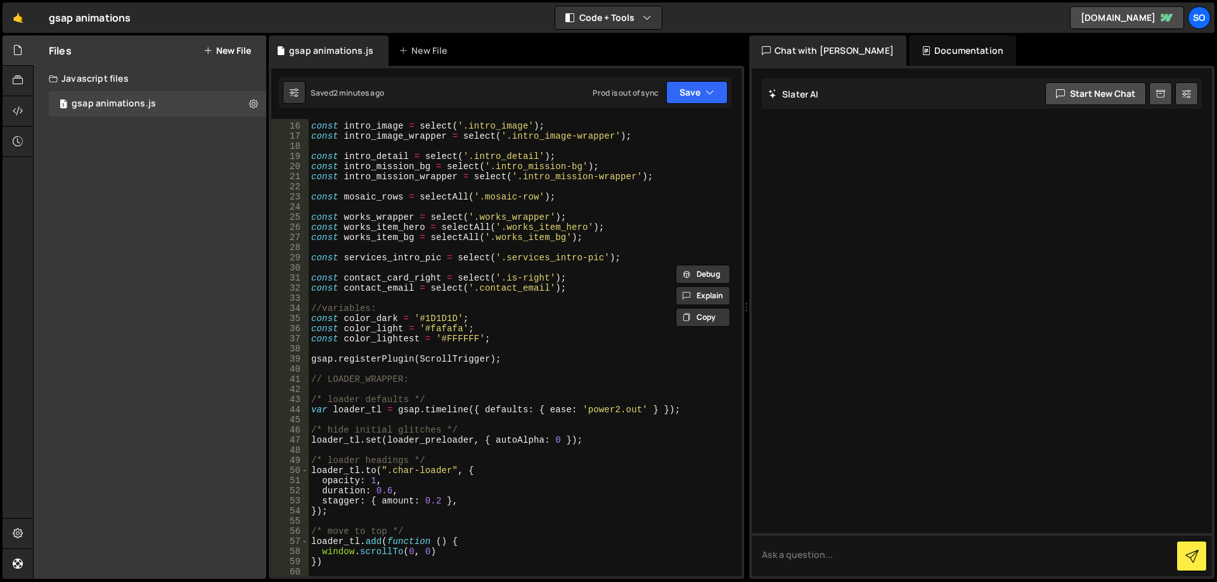
scroll to position [0, 0]
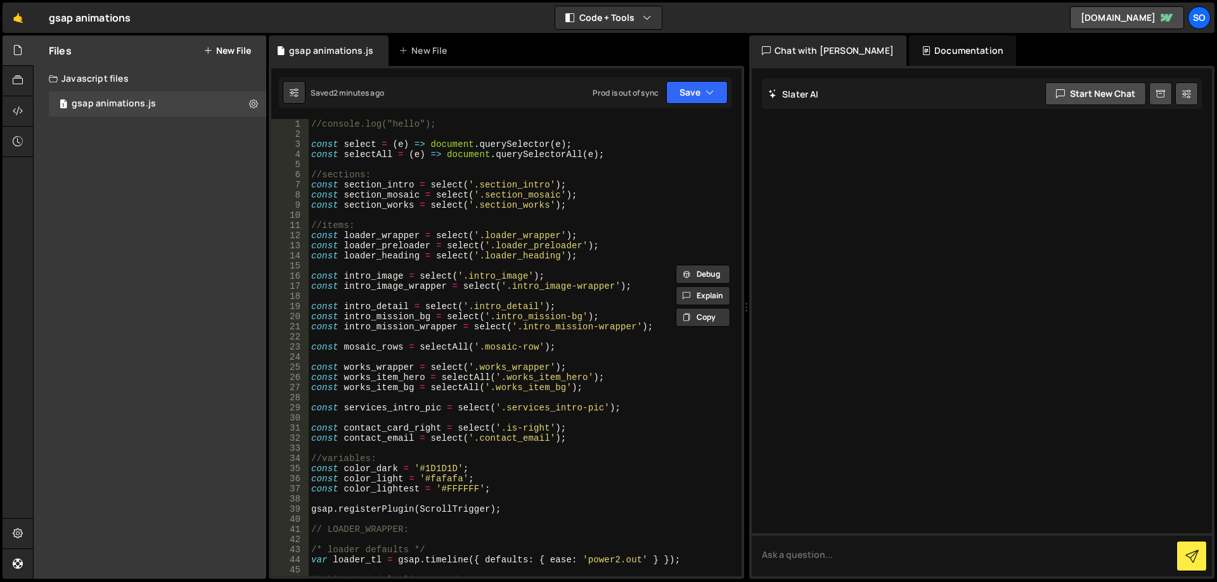
click at [596, 184] on div "//console.log("hello"); const select = ( e ) => document . querySelector ( e ) …" at bounding box center [523, 358] width 428 height 478
click at [594, 200] on div "//console.log("hello"); const select = ( e ) => document . querySelector ( e ) …" at bounding box center [523, 358] width 428 height 478
type textarea "const section_mosaic = select('.section_mosaic');"
click at [594, 211] on div "//console.log("hello"); const select = ( e ) => document . querySelector ( e ) …" at bounding box center [523, 358] width 428 height 478
click at [594, 207] on div "//console.log("hello"); const select = ( e ) => document . querySelector ( e ) …" at bounding box center [523, 358] width 428 height 478
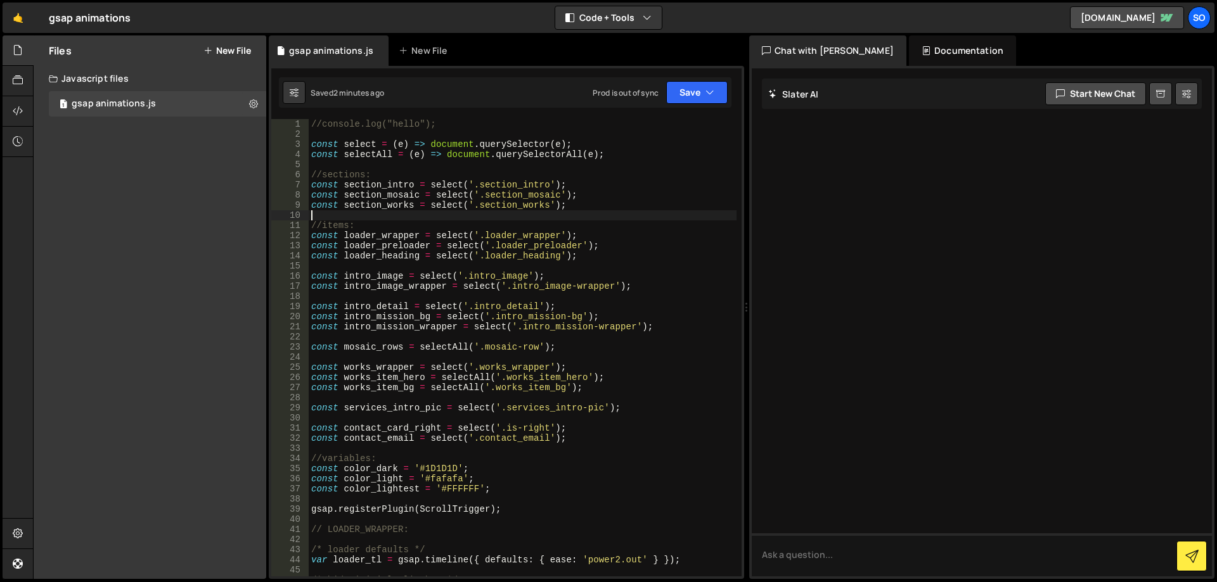
type textarea "const section_works = select('.section_works');"
click at [588, 202] on div "//console.log("hello"); const select = ( e ) => document . querySelector ( e ) …" at bounding box center [523, 358] width 428 height 478
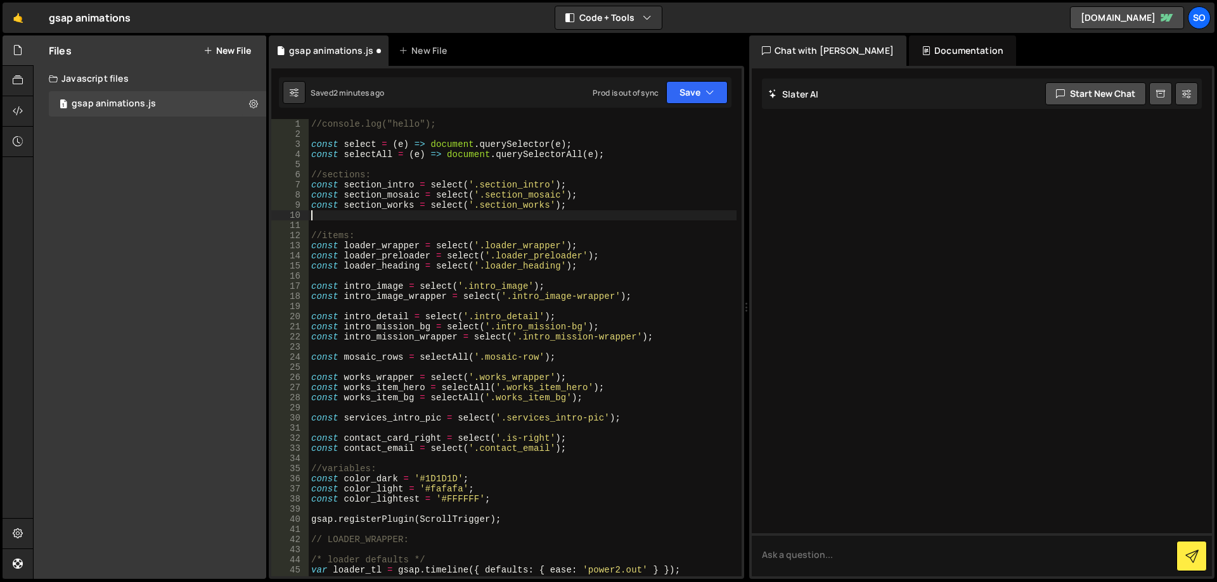
paste textarea "const section_services = select('.section_services')"
click at [679, 95] on button "Save" at bounding box center [696, 92] width 61 height 23
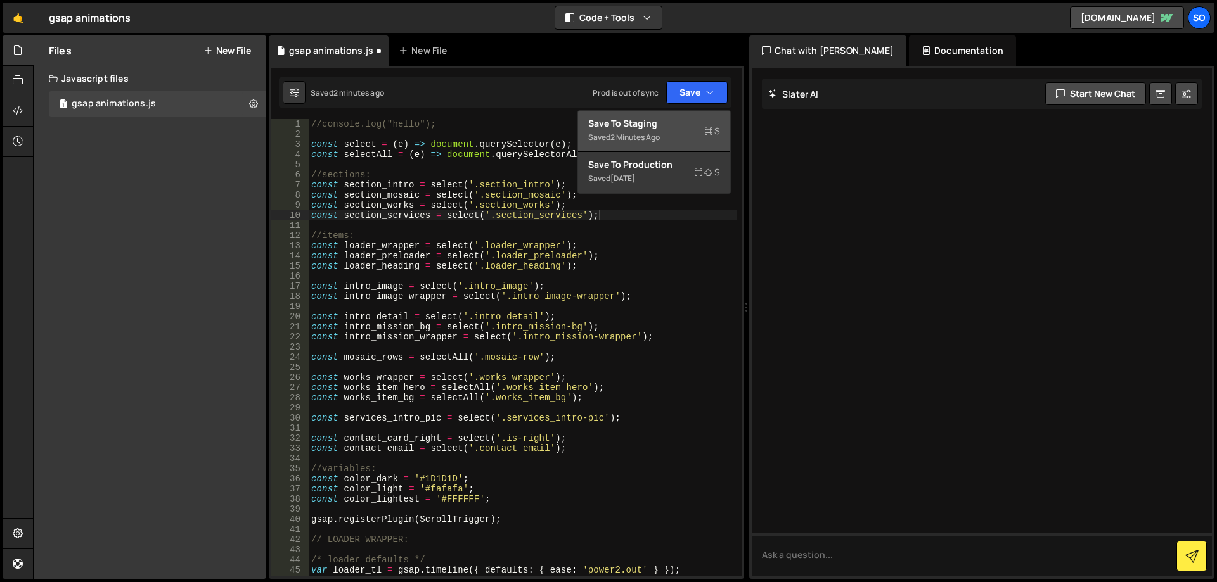
click at [688, 125] on div "Save to Staging S" at bounding box center [654, 123] width 132 height 13
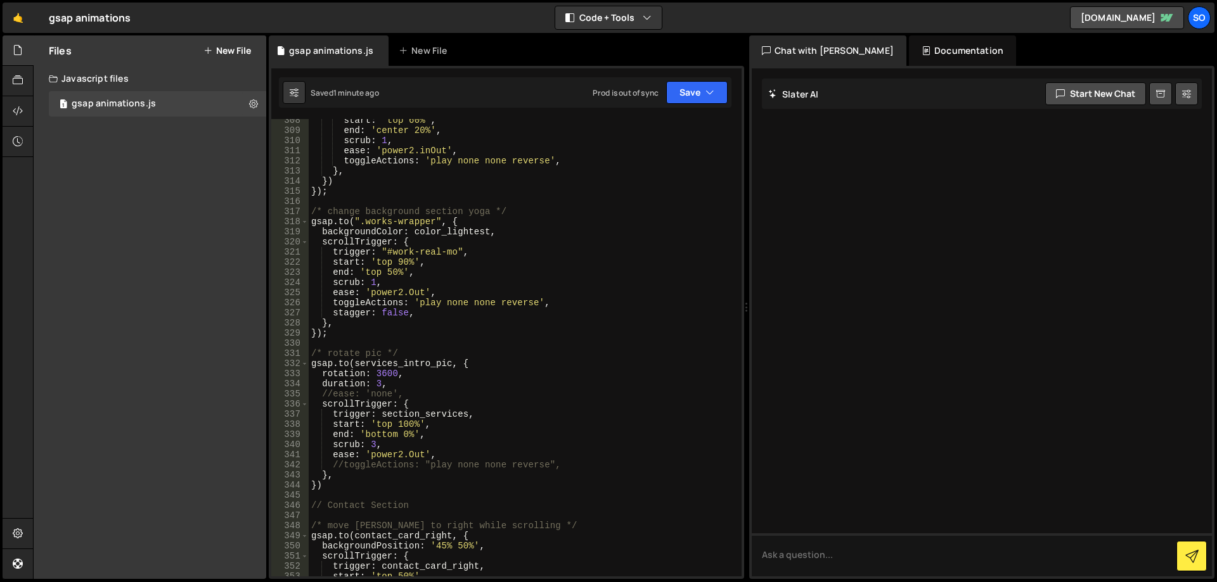
scroll to position [3170, 0]
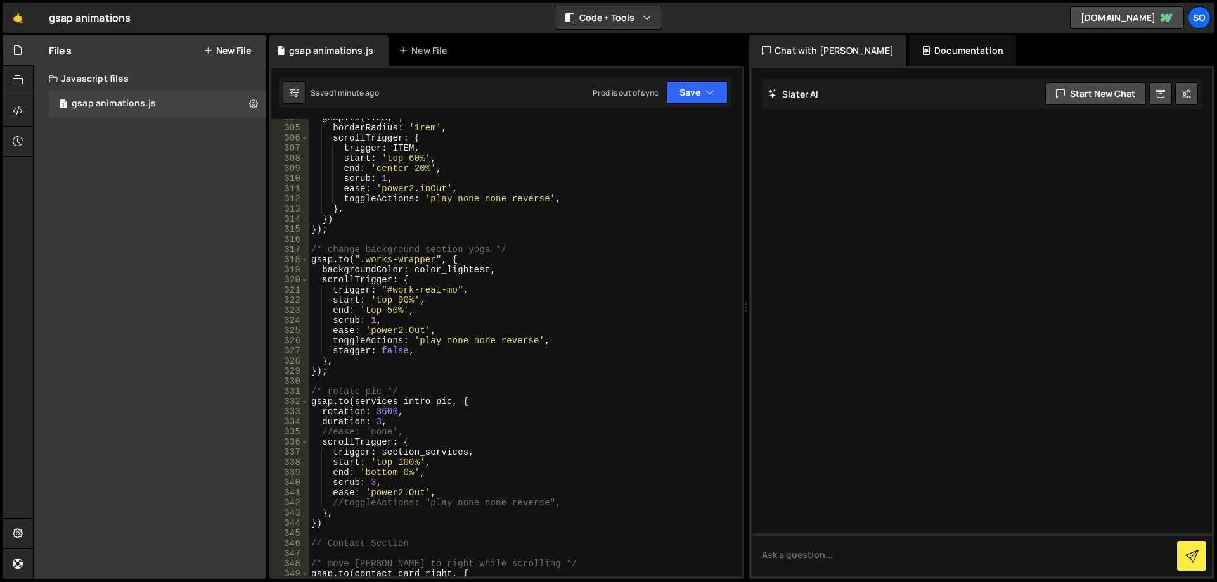
type textarea "});"
click at [357, 373] on div "gsap . to ( ITEM , { borderRadius : '1rem' , scrollTrigger : { trigger : ITEM ,…" at bounding box center [523, 352] width 428 height 478
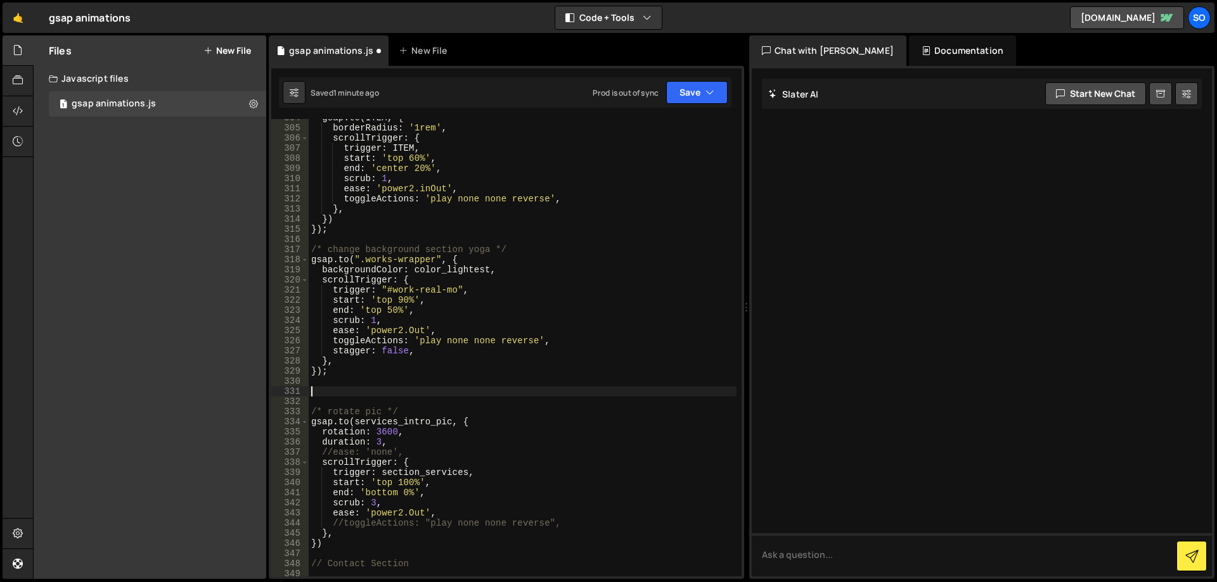
paste textarea ")"
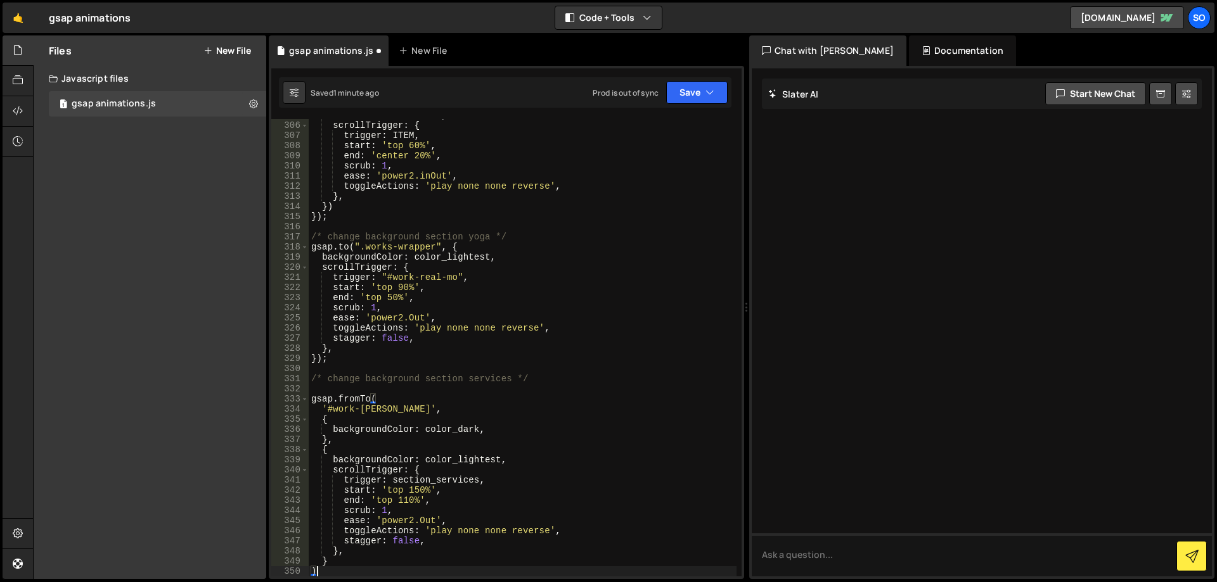
scroll to position [3258, 0]
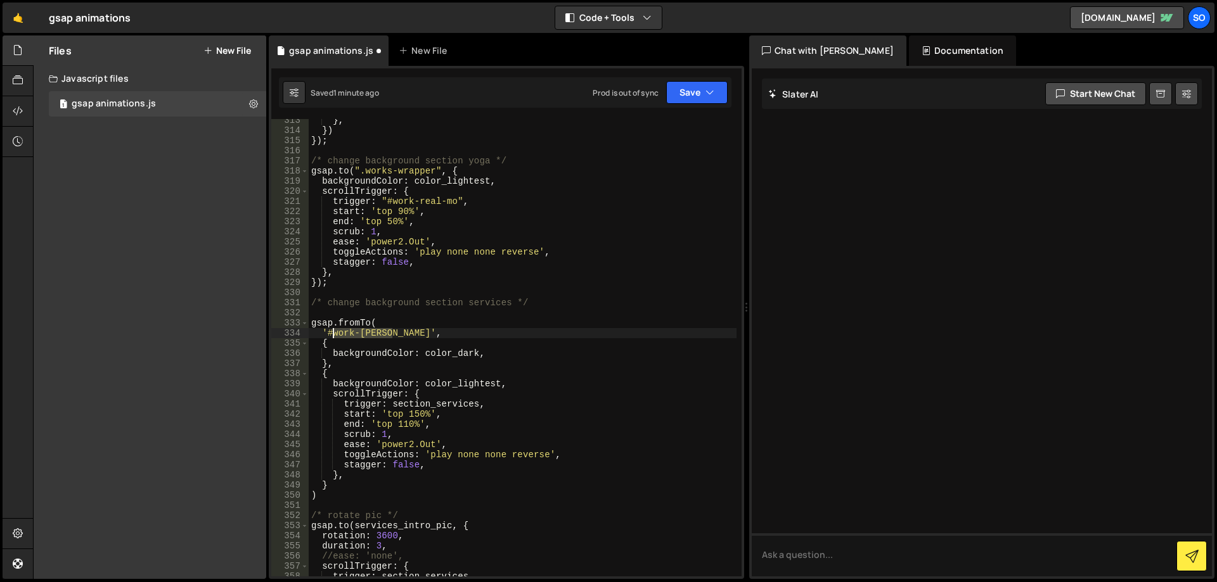
drag, startPoint x: 390, startPoint y: 334, endPoint x: 333, endPoint y: 336, distance: 57.1
click at [333, 336] on div "} , }) }) ; /* change background section yoga */ gsap . to ( ".works-wrapper" ,…" at bounding box center [523, 354] width 428 height 478
click at [388, 331] on div "} , }) }) ; /* change background section yoga */ gsap . to ( ".works-wrapper" ,…" at bounding box center [523, 348] width 428 height 458
drag, startPoint x: 391, startPoint y: 334, endPoint x: 335, endPoint y: 335, distance: 56.4
click at [335, 335] on div "} , }) }) ; /* change background section yoga */ gsap . to ( ".works-wrapper" ,…" at bounding box center [523, 354] width 428 height 478
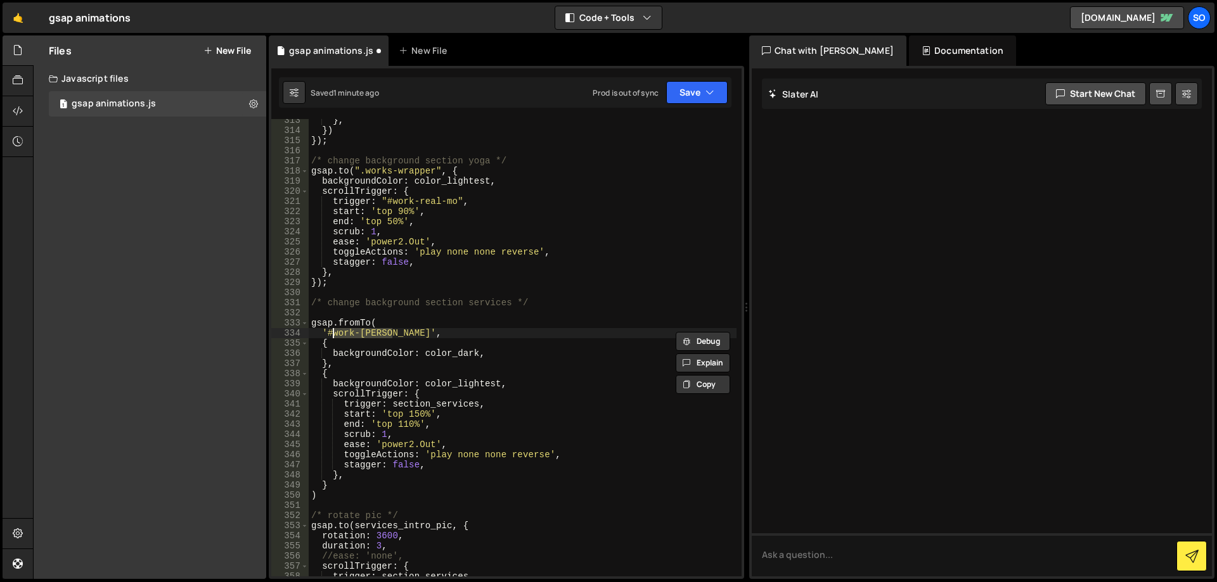
paste textarea "real-n"
click at [704, 89] on button "Save" at bounding box center [696, 92] width 61 height 23
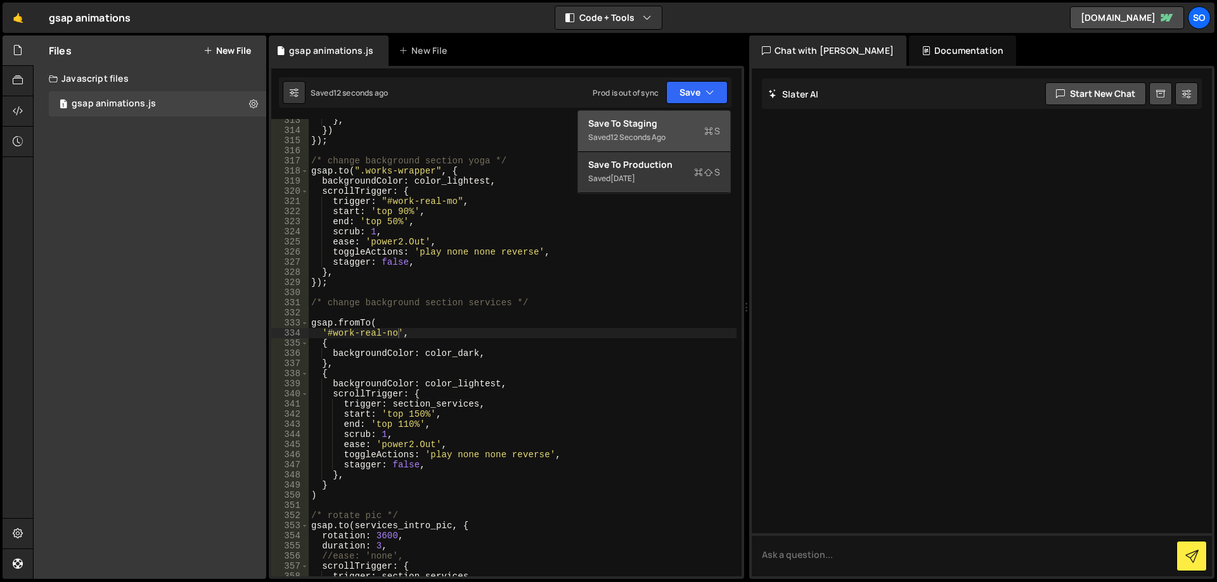
click at [678, 124] on div "Save to Staging S" at bounding box center [654, 123] width 132 height 13
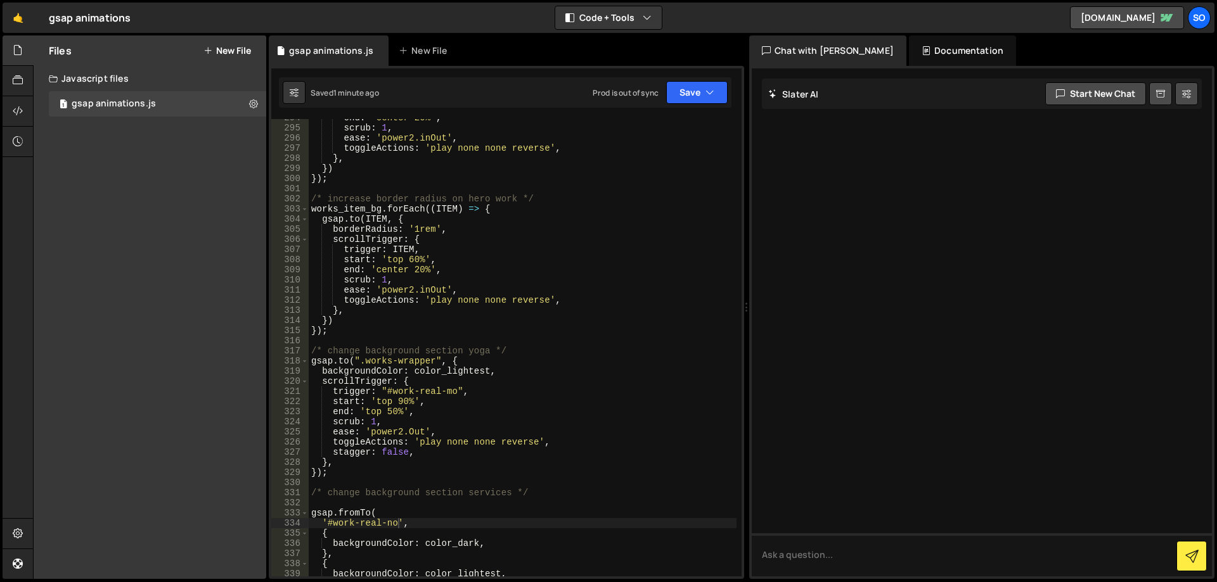
scroll to position [3068, 0]
type textarea "});"
click at [422, 331] on div "end : 'center 20%' , scrub : 1 , ease : 'power2.inOut' , toggleActions : 'play …" at bounding box center [523, 352] width 428 height 478
click at [345, 478] on div "end : 'center 20%' , scrub : 1 , ease : 'power2.inOut' , toggleActions : 'play …" at bounding box center [523, 352] width 428 height 478
click at [343, 477] on div "end : 'center 20%' , scrub : 1 , ease : 'power2.inOut' , toggleActions : 'play …" at bounding box center [523, 352] width 428 height 478
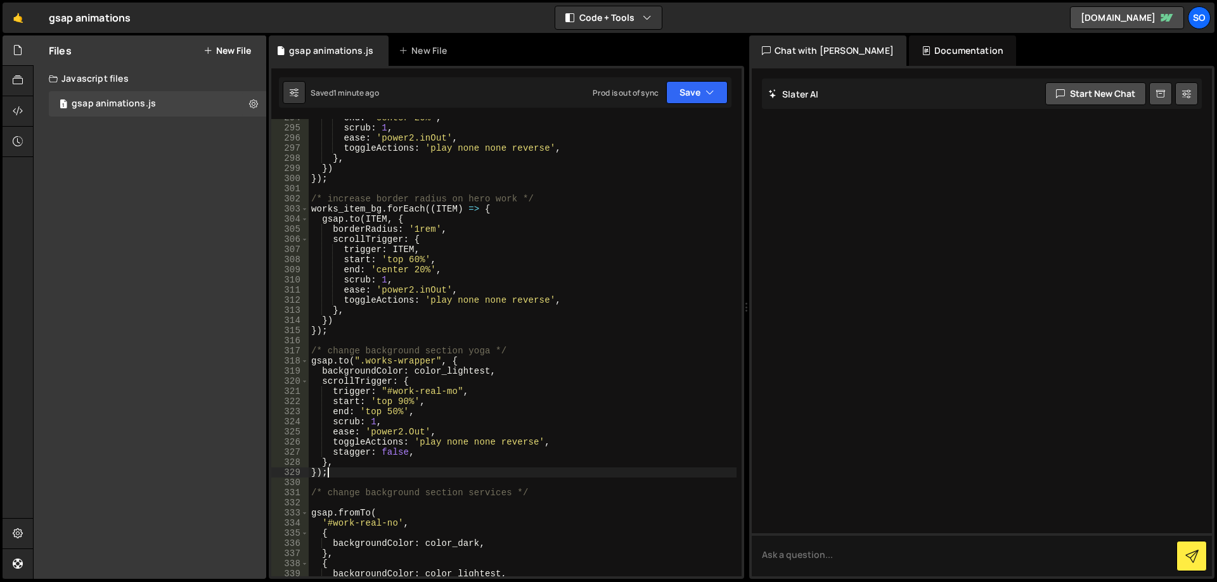
type textarea "});"
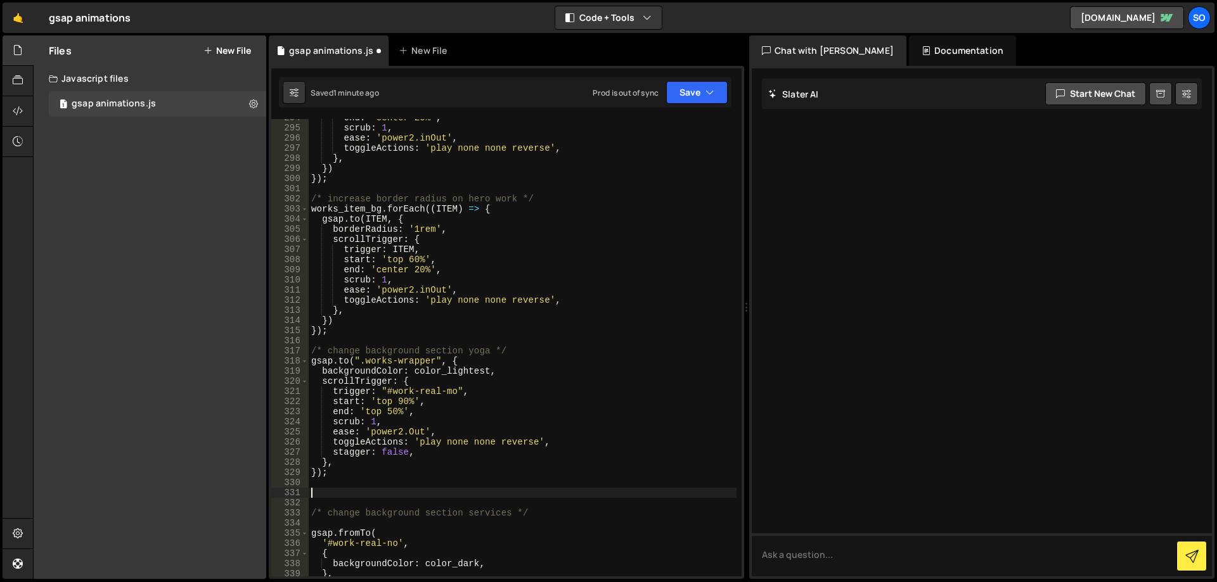
paste textarea ")"
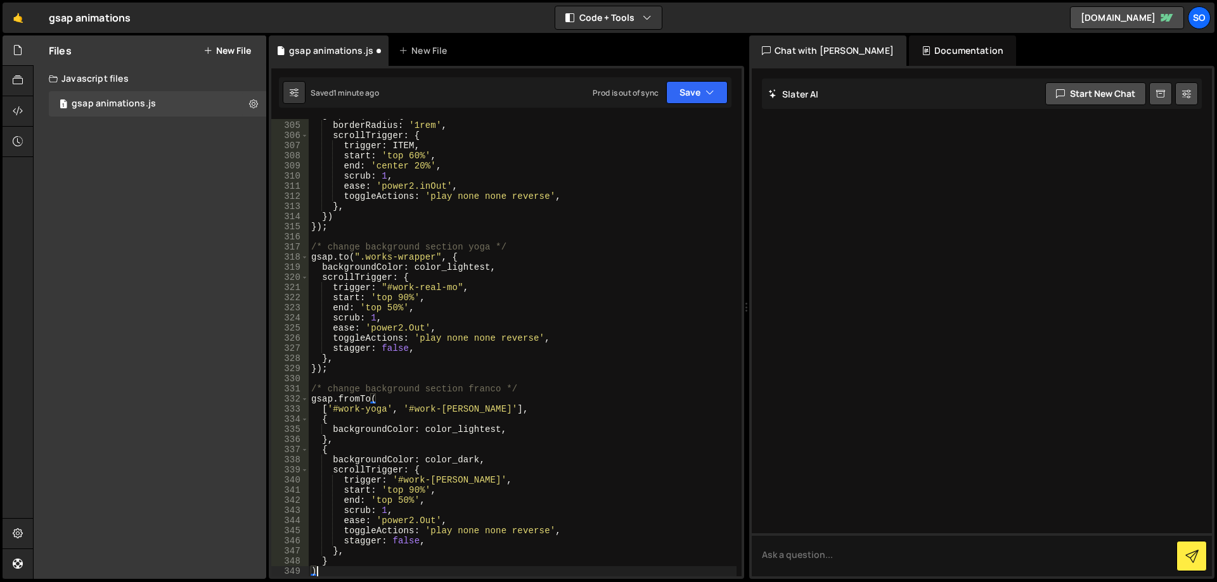
scroll to position [3286, 0]
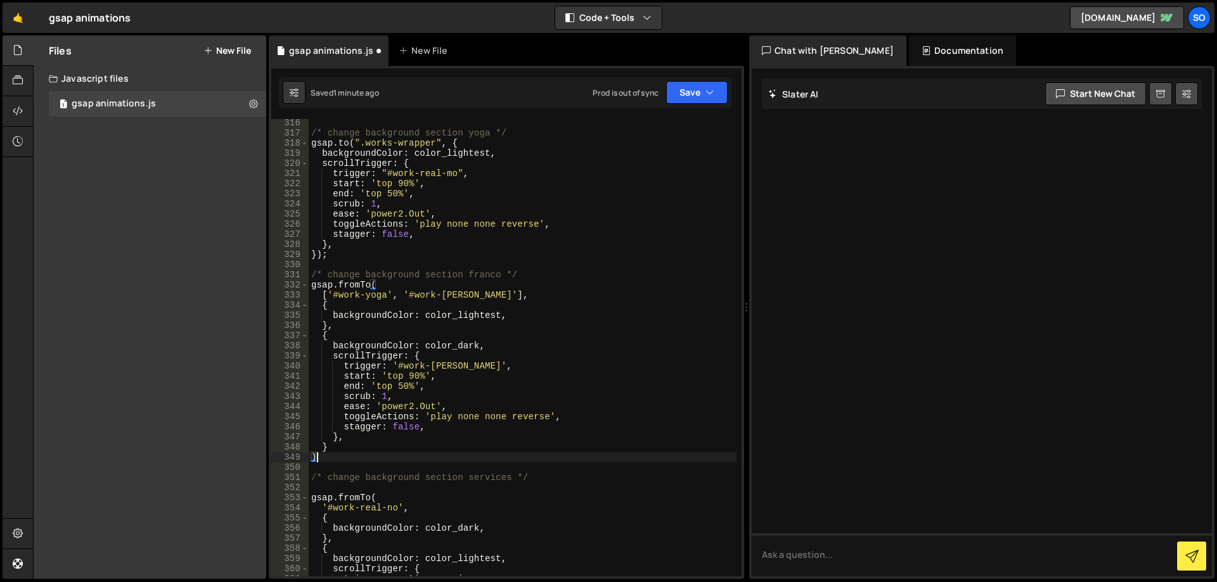
click at [501, 278] on div "/* change background section yoga */ gsap . to ( ".works-wrapper" , { backgroun…" at bounding box center [523, 357] width 428 height 478
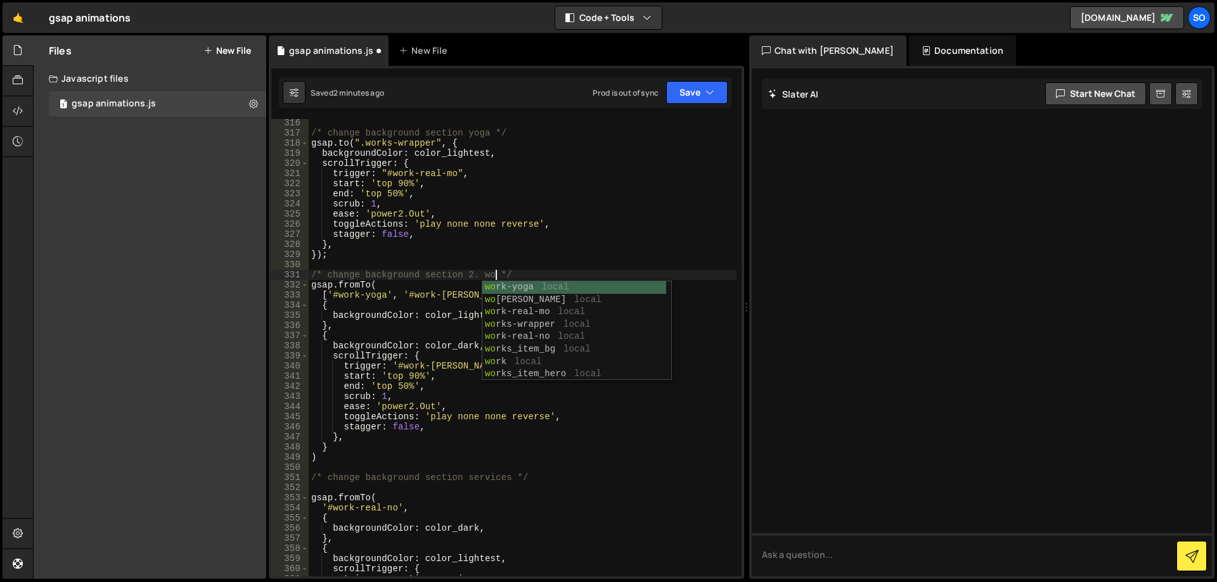
scroll to position [0, 13]
type textarea "/* change background section 2. work */"
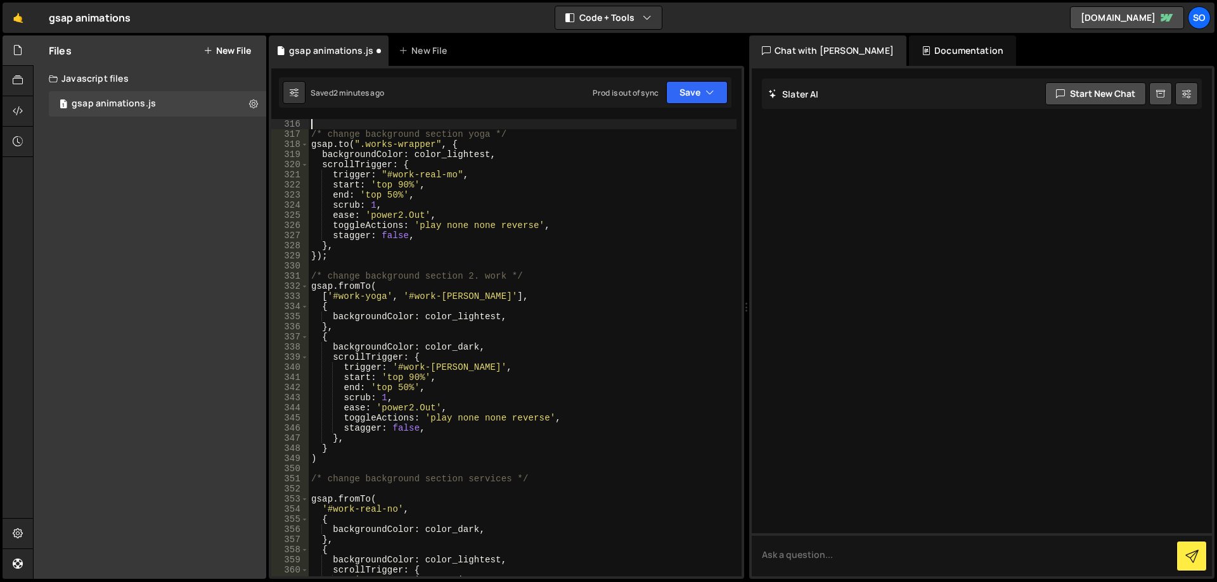
click at [444, 121] on div "/* change background section yoga */ gsap . to ( ".works-wrapper" , { backgroun…" at bounding box center [523, 358] width 428 height 478
click at [492, 136] on div "/* change background section yoga */ gsap . to ( ".works-wrapper" , { backgroun…" at bounding box center [523, 358] width 428 height 478
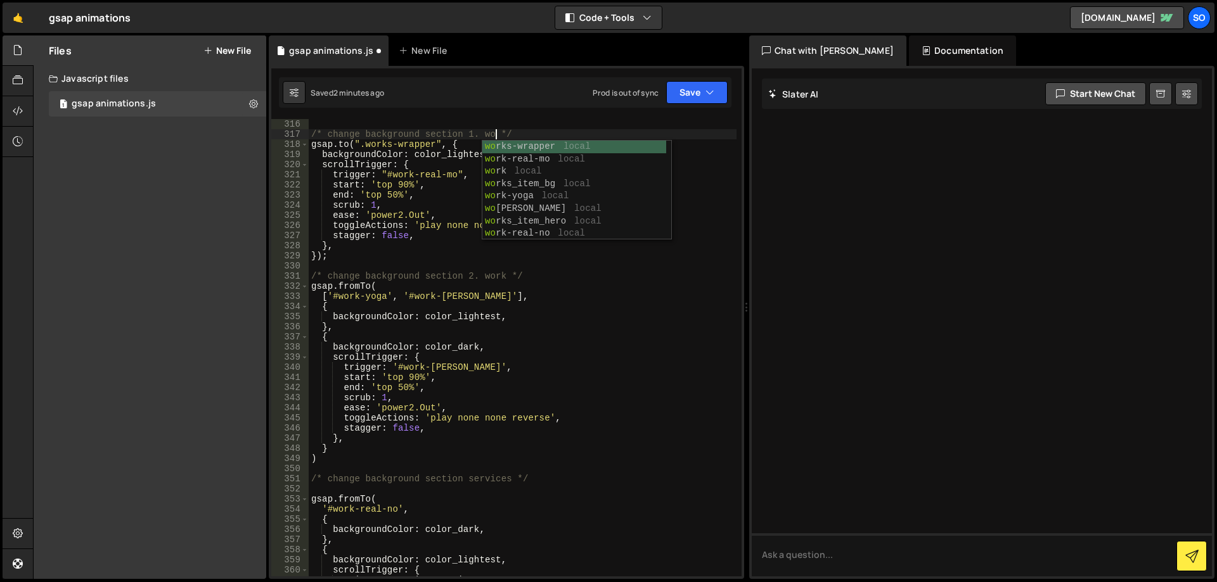
scroll to position [0, 13]
click at [497, 482] on div "/* change background section 1. work */ gsap . to ( ".works-wrapper" , { backgr…" at bounding box center [523, 358] width 428 height 478
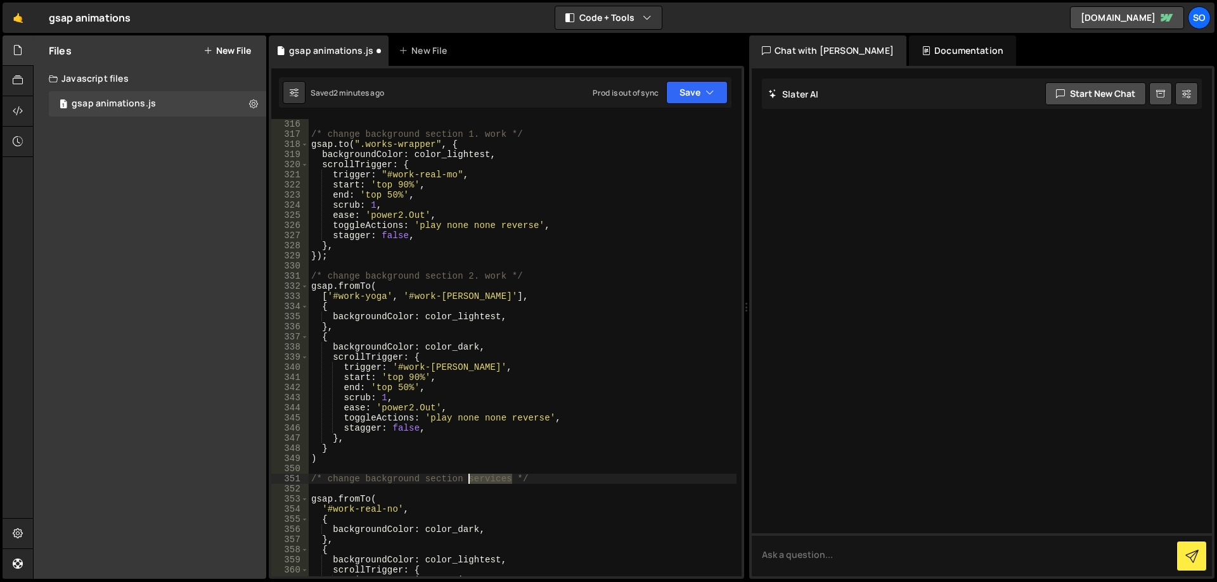
drag, startPoint x: 513, startPoint y: 478, endPoint x: 471, endPoint y: 480, distance: 42.5
click at [471, 480] on div "/* change background section 1. work */ gsap . to ( ".works-wrapper" , { backgr…" at bounding box center [523, 358] width 428 height 478
click at [565, 484] on div "/* change background section 1. work */ gsap . to ( ".works-wrapper" , { backgr…" at bounding box center [523, 358] width 428 height 478
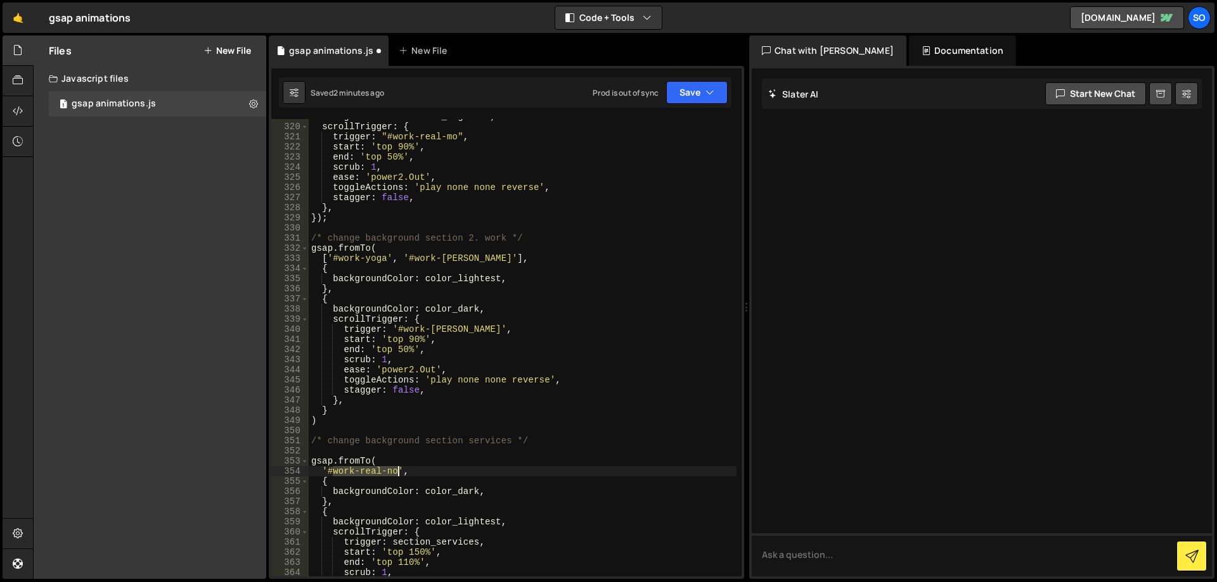
drag, startPoint x: 333, startPoint y: 471, endPoint x: 395, endPoint y: 472, distance: 62.1
click at [395, 472] on div "backgroundColor : color_lightest , scrollTrigger : { trigger : "#work-real-mo" …" at bounding box center [523, 351] width 428 height 478
drag, startPoint x: 413, startPoint y: 258, endPoint x: 473, endPoint y: 260, distance: 60.2
click at [473, 260] on div "backgroundColor : color_lightest , scrollTrigger : { trigger : "#work-real-mo" …" at bounding box center [523, 351] width 428 height 478
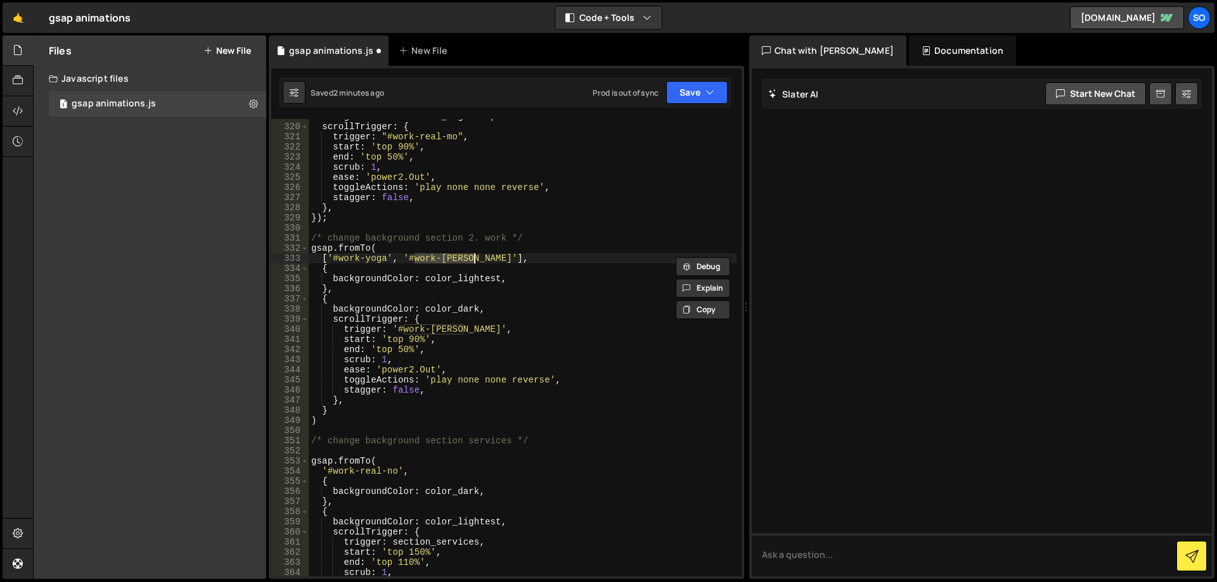
paste textarea "real-n"
drag, startPoint x: 385, startPoint y: 258, endPoint x: 341, endPoint y: 259, distance: 43.7
click at [341, 259] on div "backgroundColor : color_lightest , scrollTrigger : { trigger : "#work-real-mo" …" at bounding box center [523, 351] width 428 height 478
paste textarea "real-no"
click at [515, 280] on div "backgroundColor : color_lightest , scrollTrigger : { trigger : "#work-real-mo" …" at bounding box center [523, 351] width 428 height 478
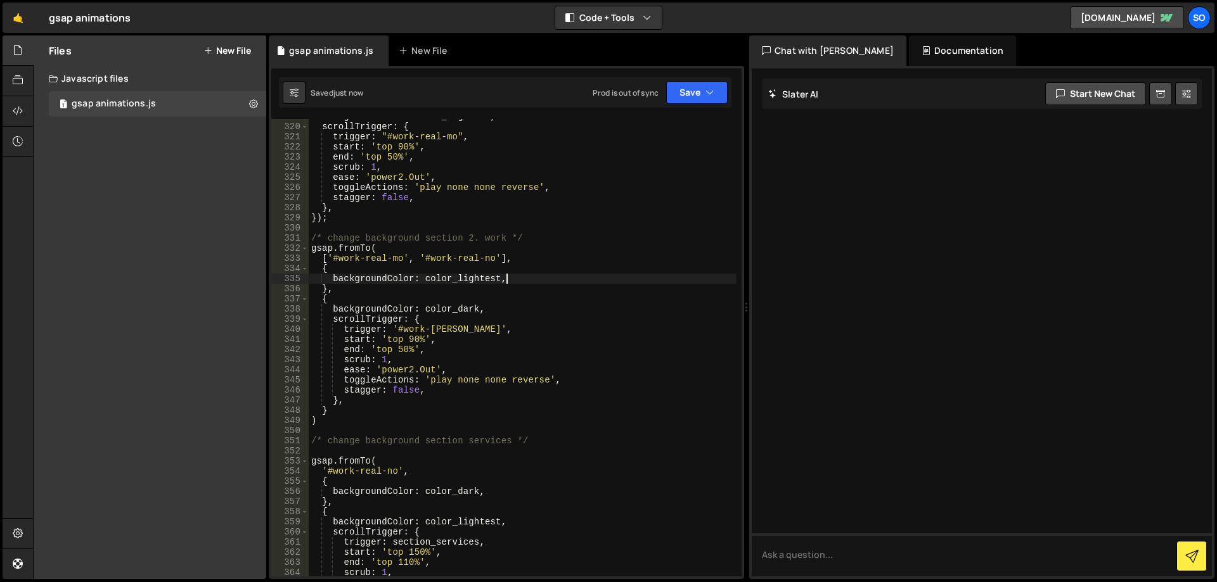
click at [461, 329] on div "backgroundColor : color_lightest , scrollTrigger : { trigger : "#work-real-mo" …" at bounding box center [523, 351] width 428 height 478
drag, startPoint x: 461, startPoint y: 329, endPoint x: 405, endPoint y: 334, distance: 56.6
click at [405, 334] on div "backgroundColor : color_lightest , scrollTrigger : { trigger : "#work-real-mo" …" at bounding box center [523, 351] width 428 height 478
paste textarea "real-n"
type textarea "trigger: '#work-real-no',"
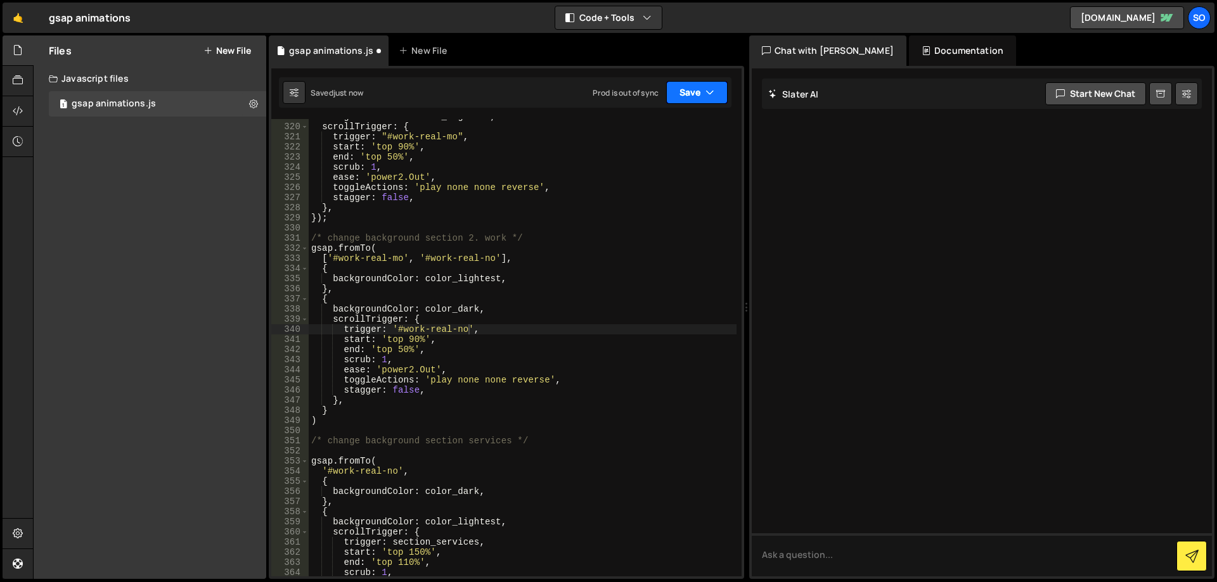
click at [684, 96] on button "Save" at bounding box center [696, 92] width 61 height 23
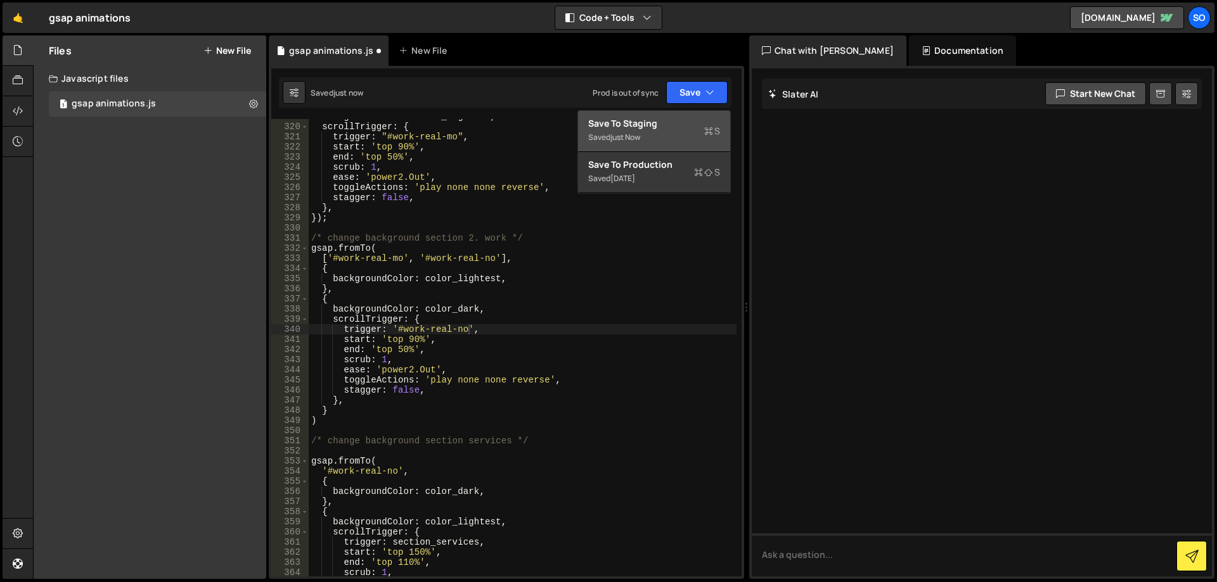
click at [674, 124] on div "Save to Staging S" at bounding box center [654, 123] width 132 height 13
